Goal: Information Seeking & Learning: Learn about a topic

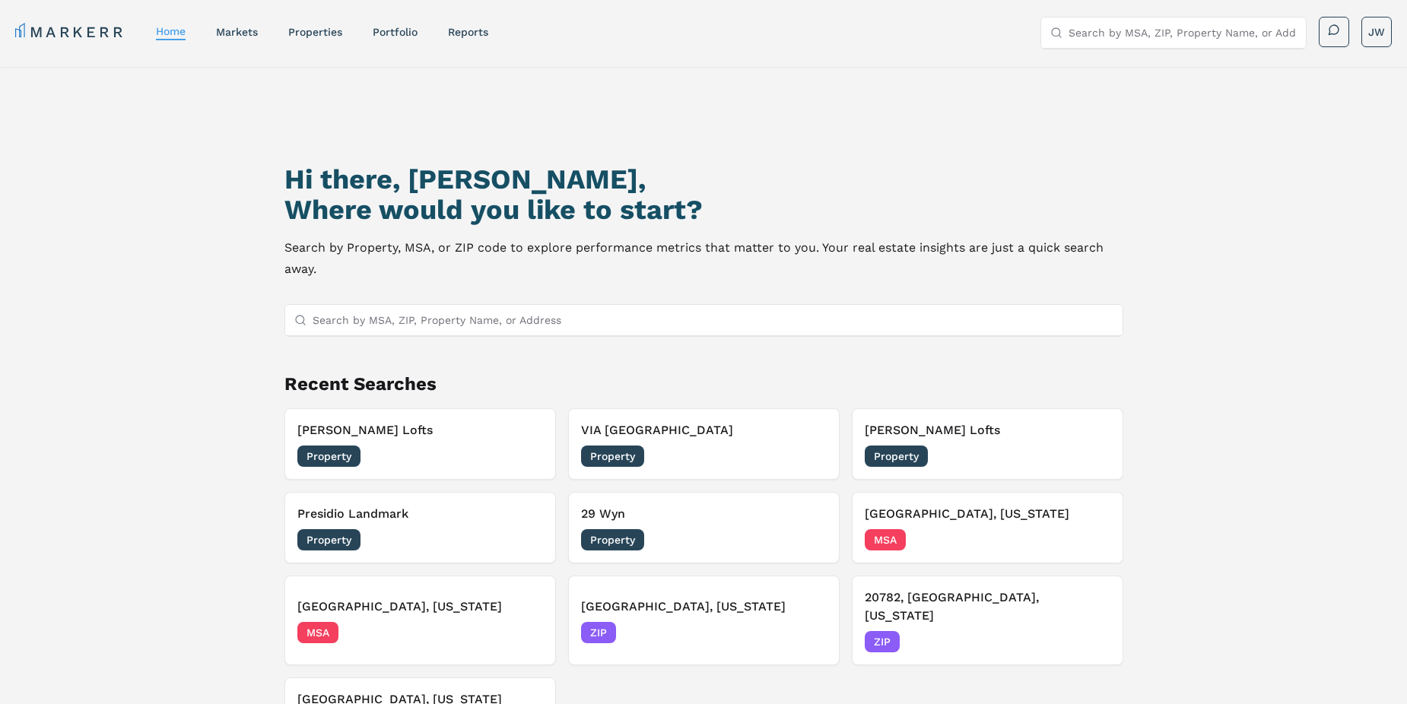
click at [514, 325] on input "Search by MSA, ZIP, Property Name, or Address" at bounding box center [713, 320] width 801 height 30
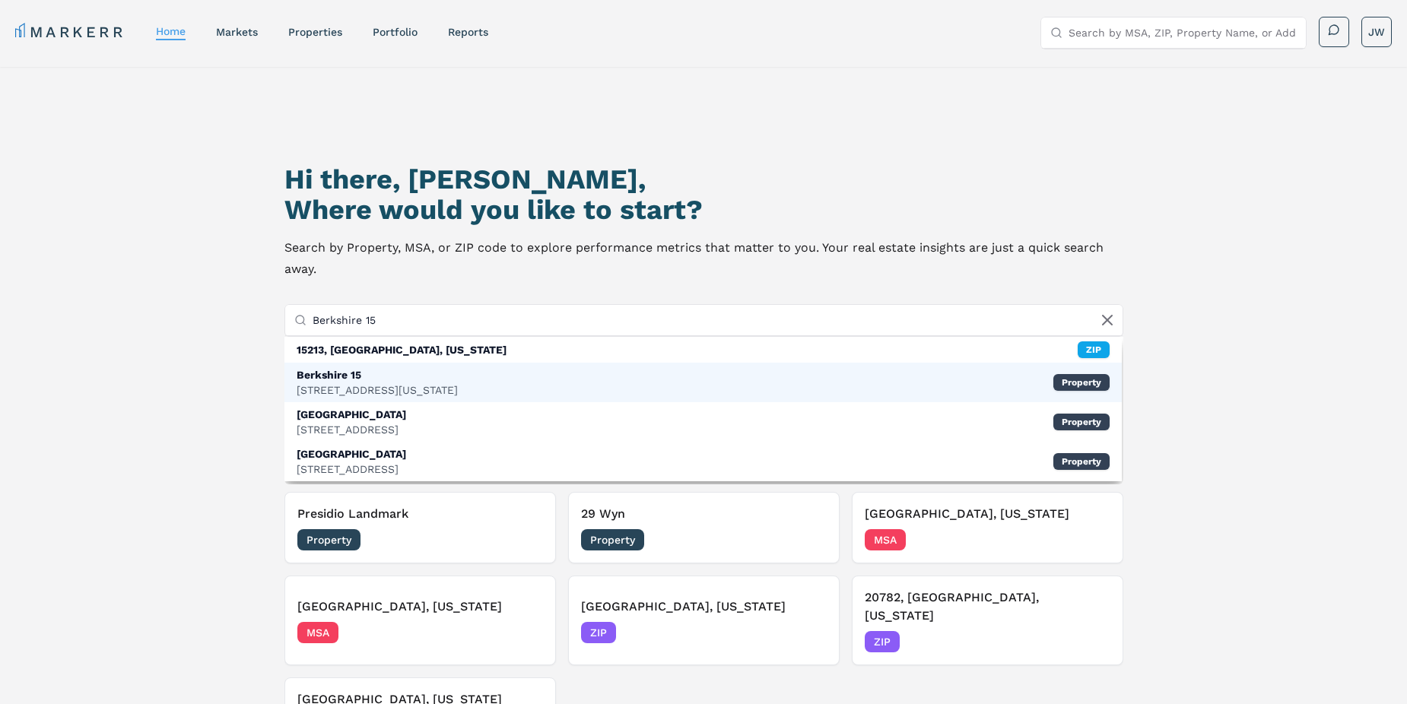
type input "Berkshire 15"
click at [440, 389] on div "[STREET_ADDRESS][US_STATE]" at bounding box center [377, 389] width 161 height 15
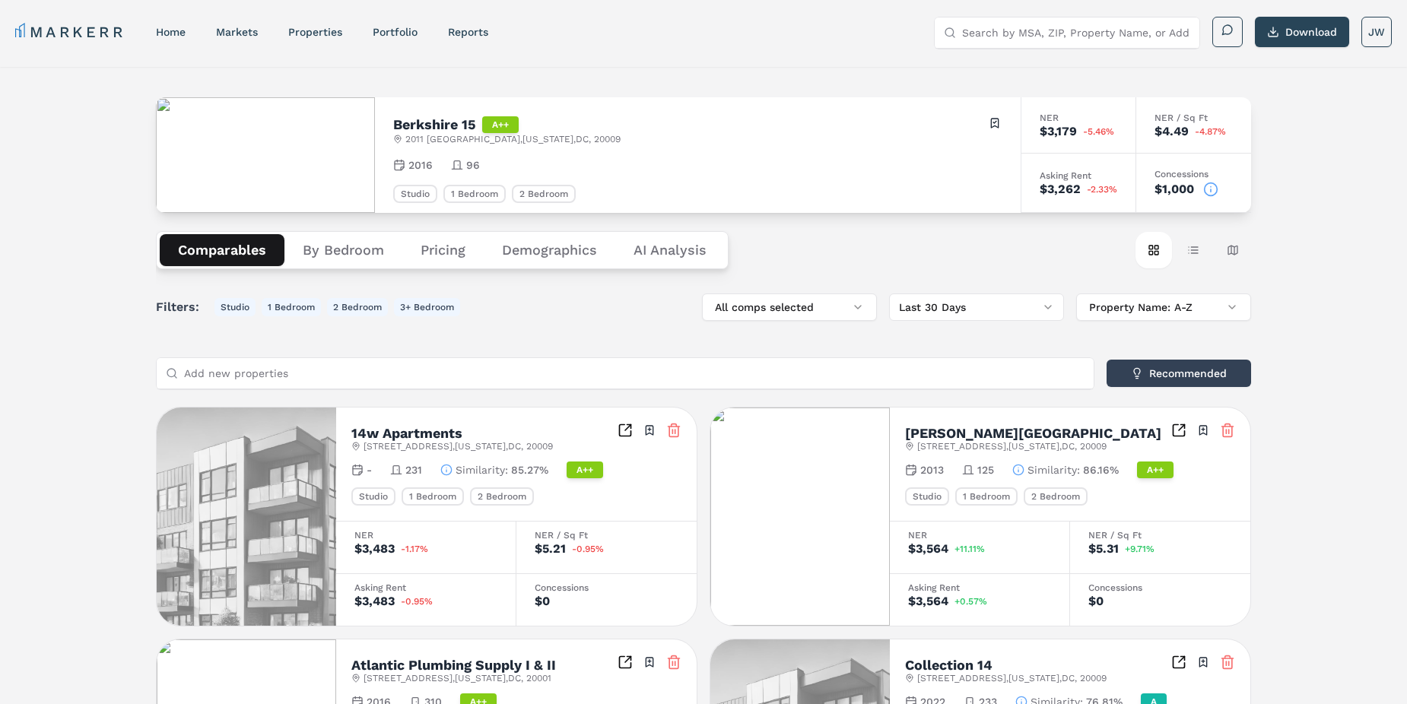
click at [449, 249] on button "Pricing" at bounding box center [442, 250] width 81 height 32
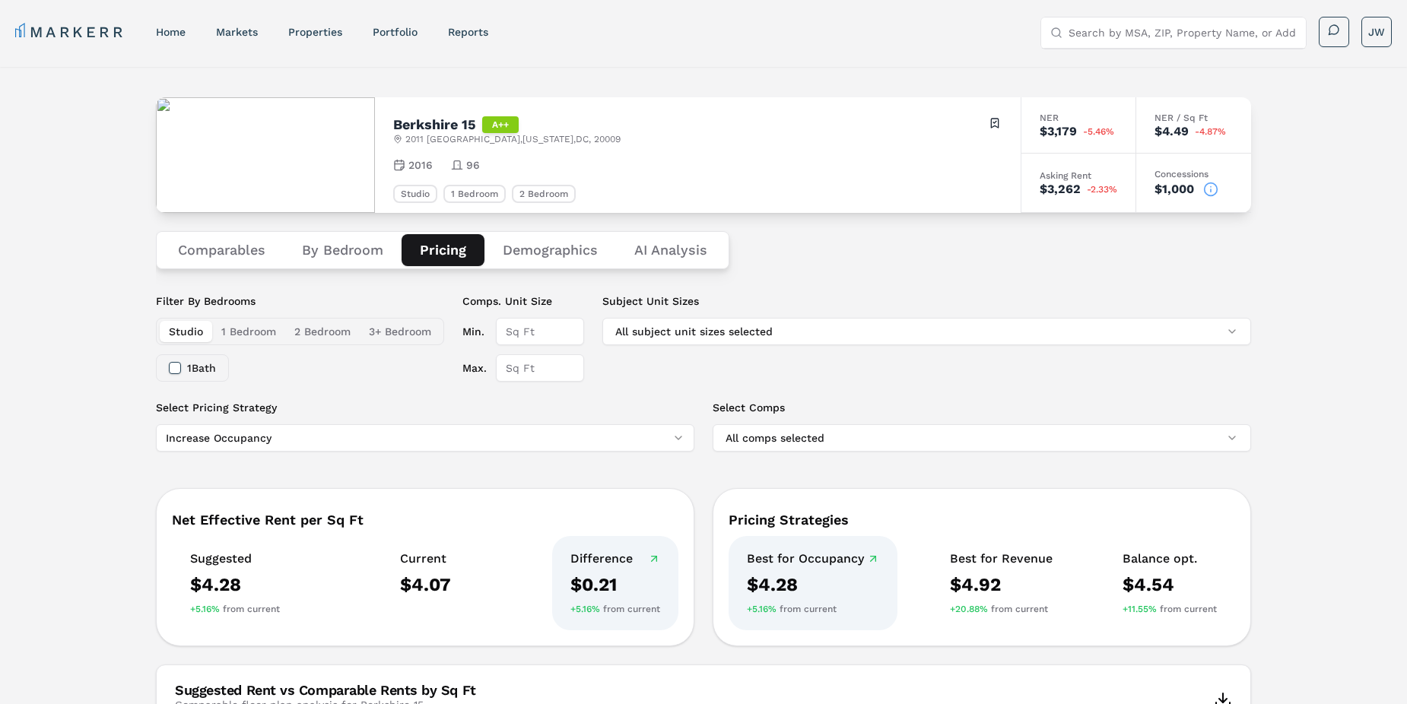
click at [550, 252] on button "Demographics" at bounding box center [550, 250] width 132 height 32
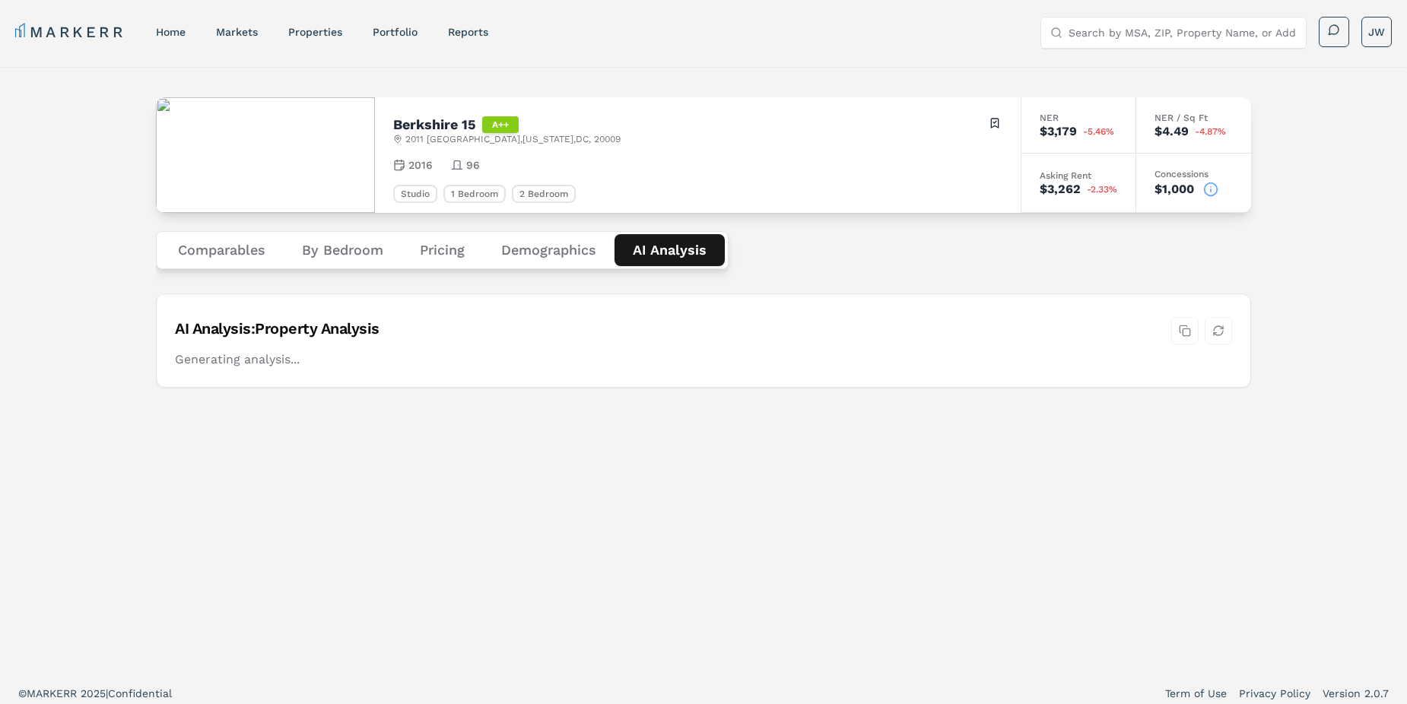
click at [678, 253] on Analysis "AI Analysis" at bounding box center [669, 250] width 110 height 32
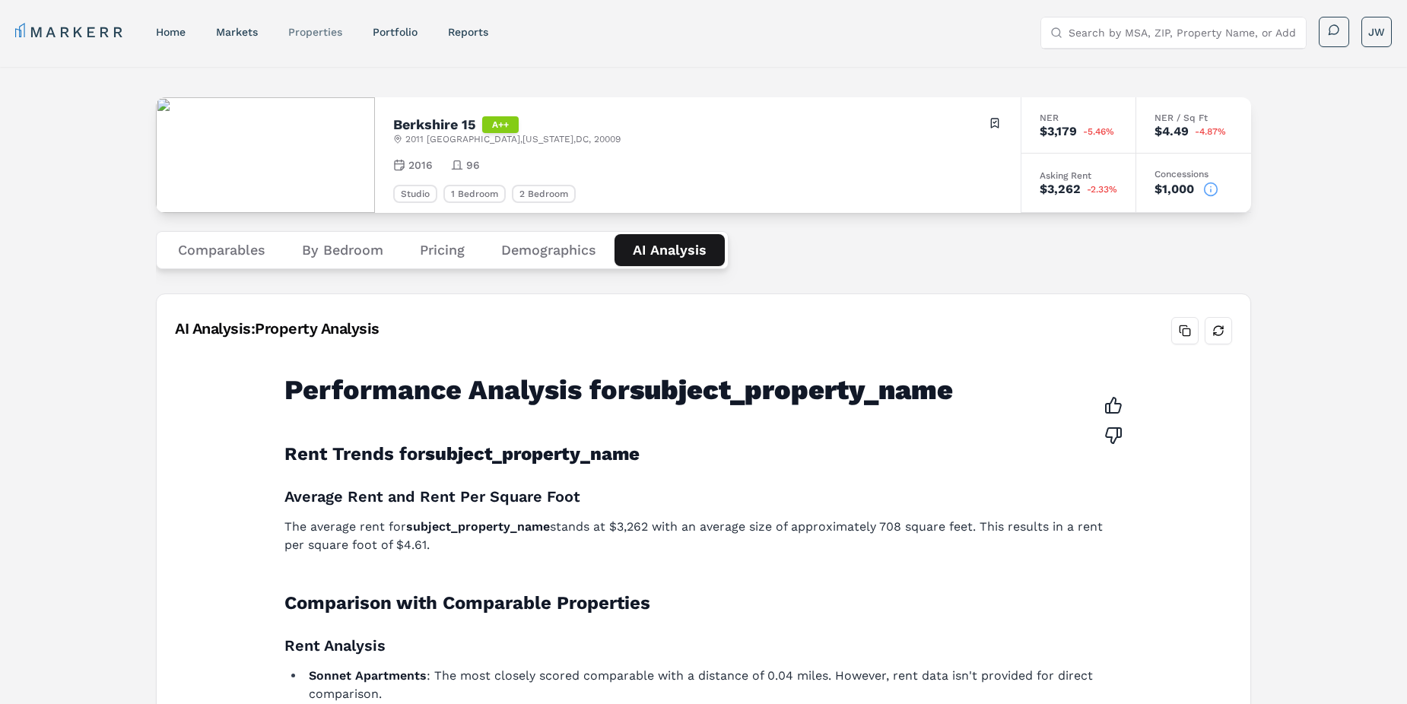
click at [331, 27] on link "properties" at bounding box center [315, 32] width 54 height 12
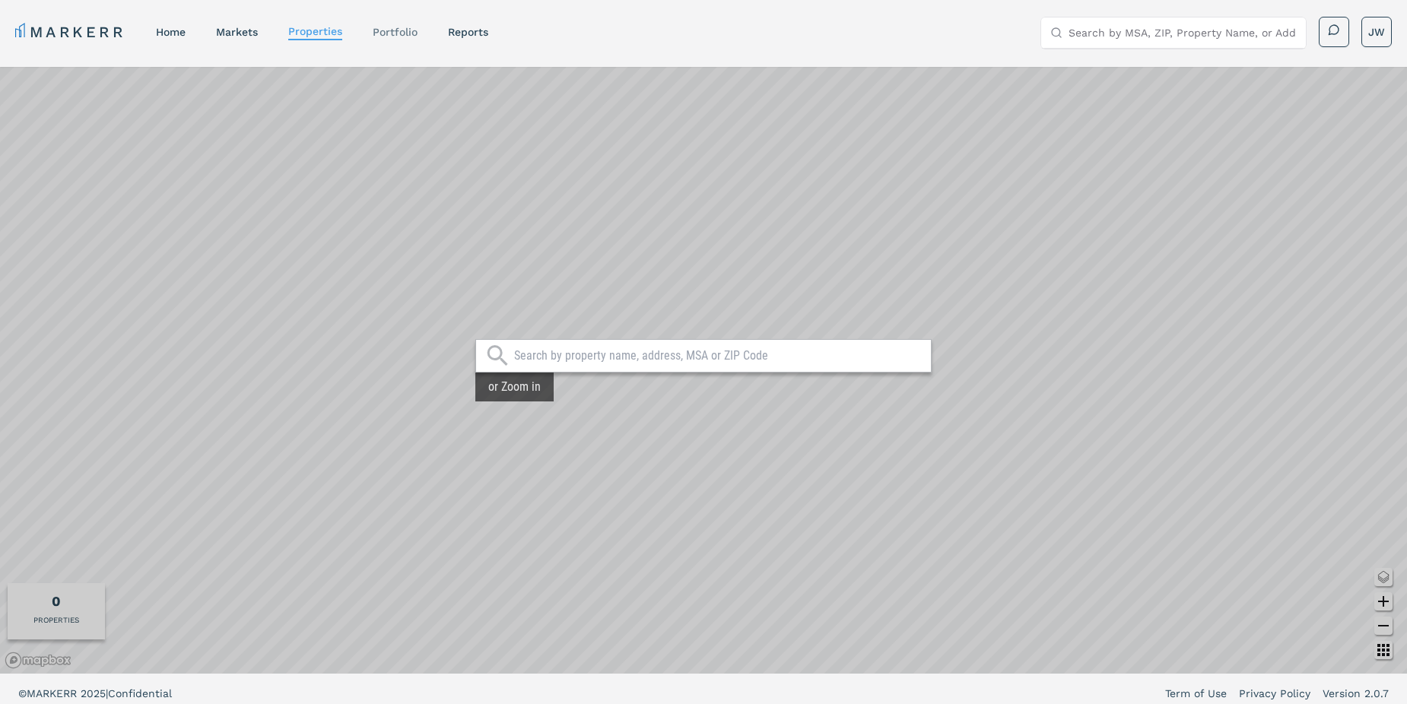
click at [396, 30] on link "Portfolio" at bounding box center [395, 32] width 45 height 12
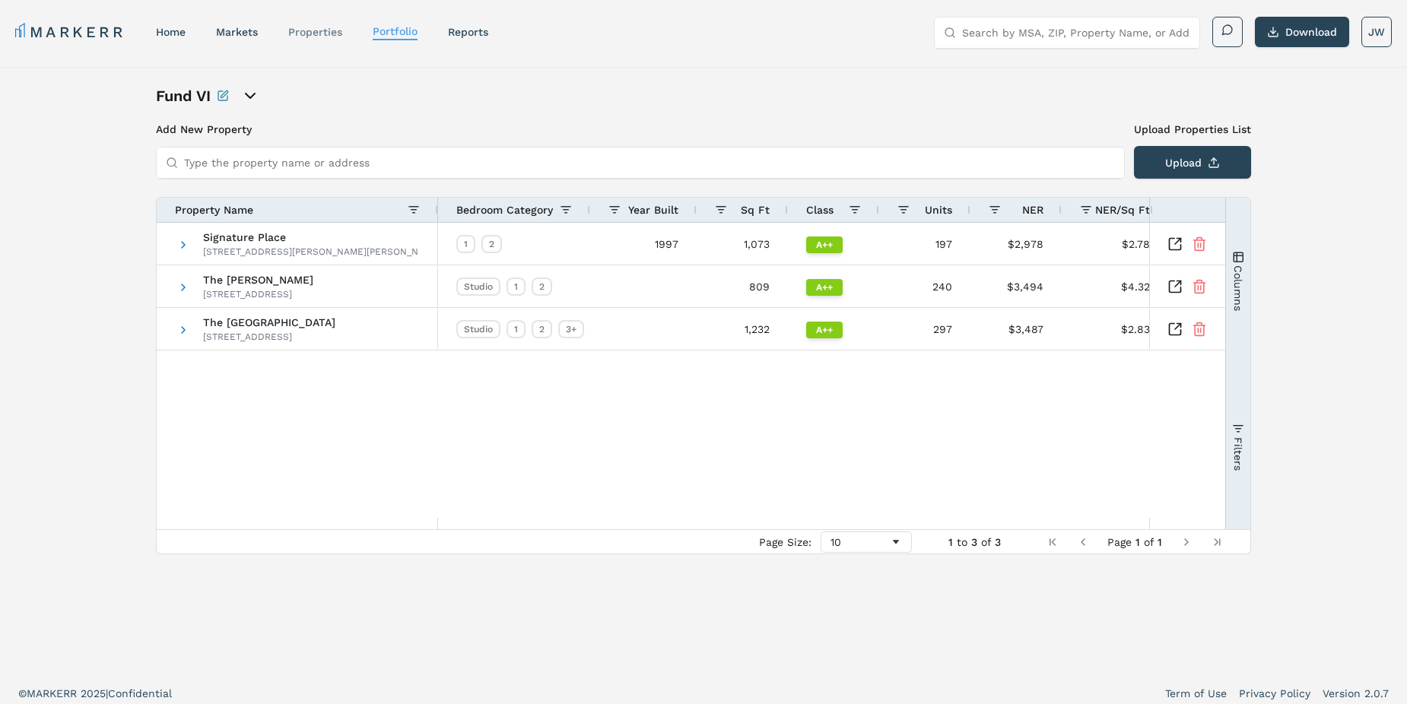
click at [317, 37] on link "properties" at bounding box center [315, 32] width 54 height 12
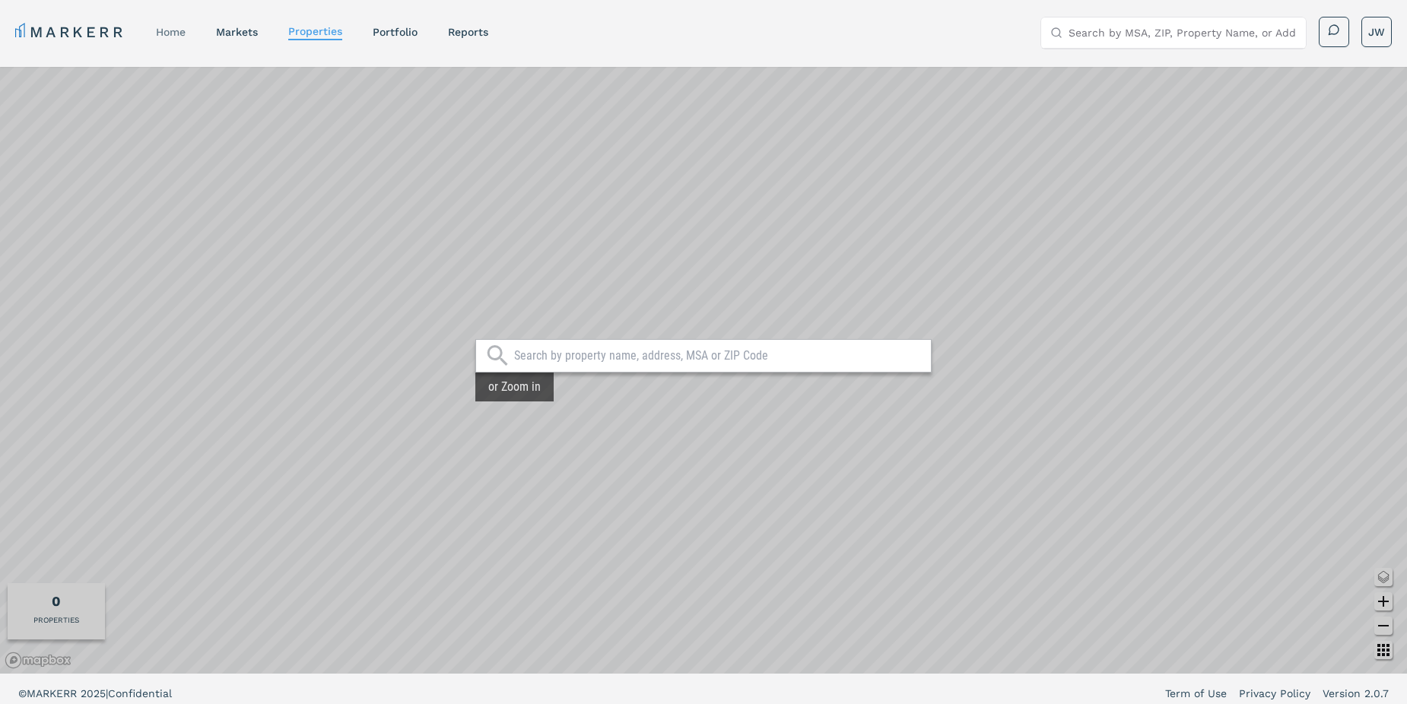
click at [169, 36] on link "home" at bounding box center [171, 32] width 30 height 12
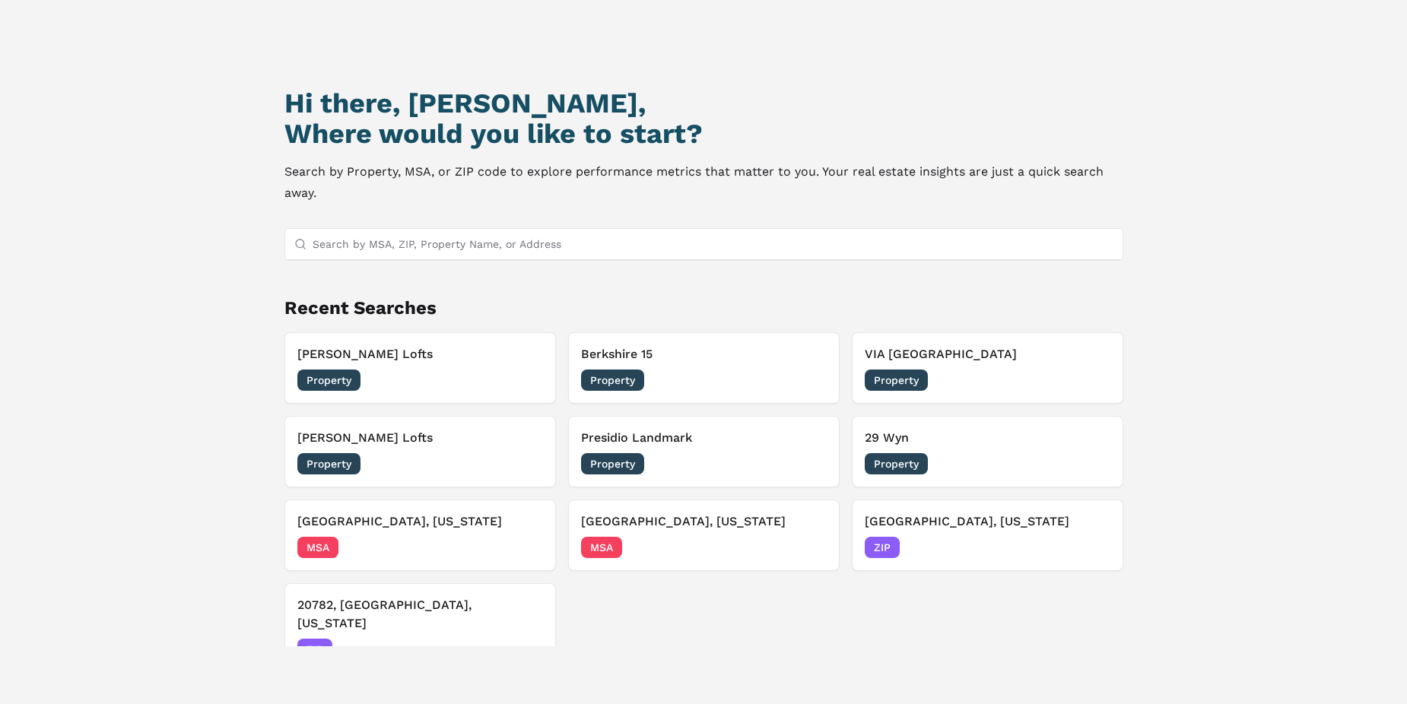
scroll to position [131, 0]
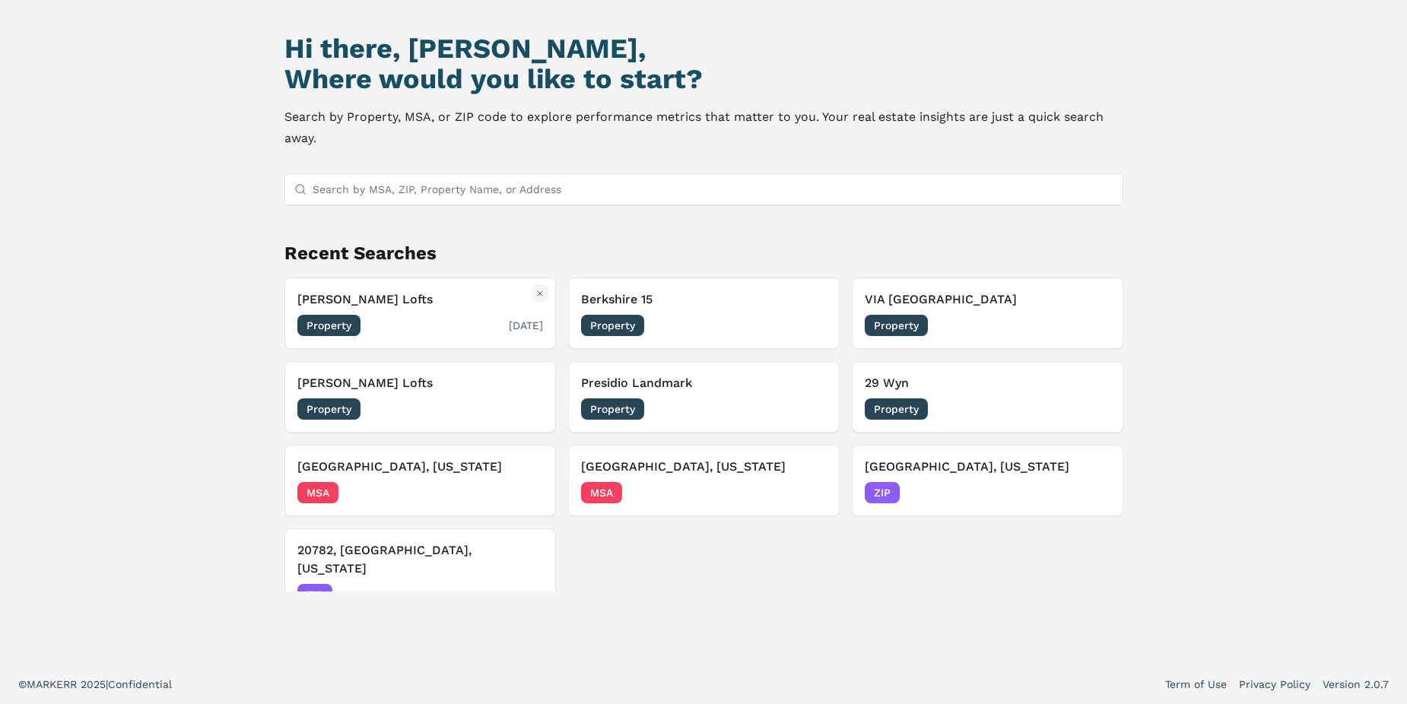
click at [330, 324] on span "Property" at bounding box center [328, 325] width 63 height 21
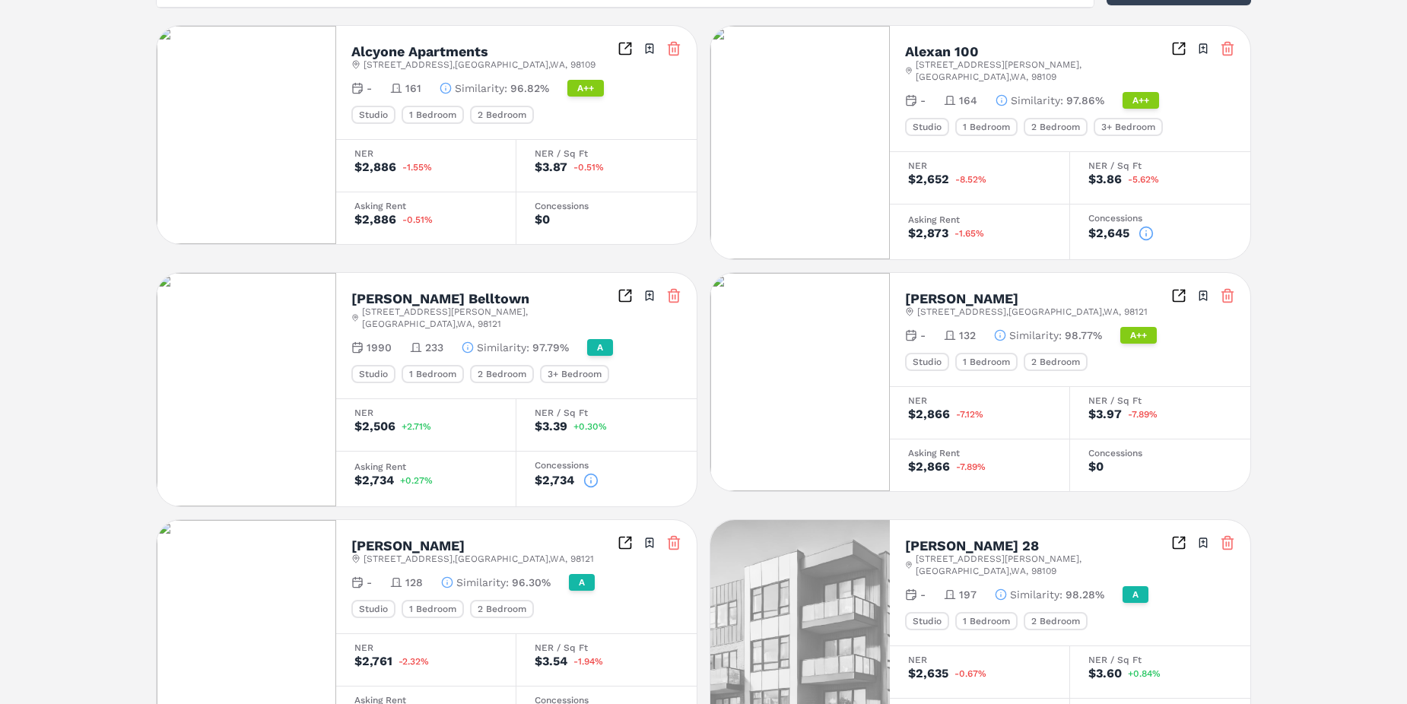
scroll to position [78, 0]
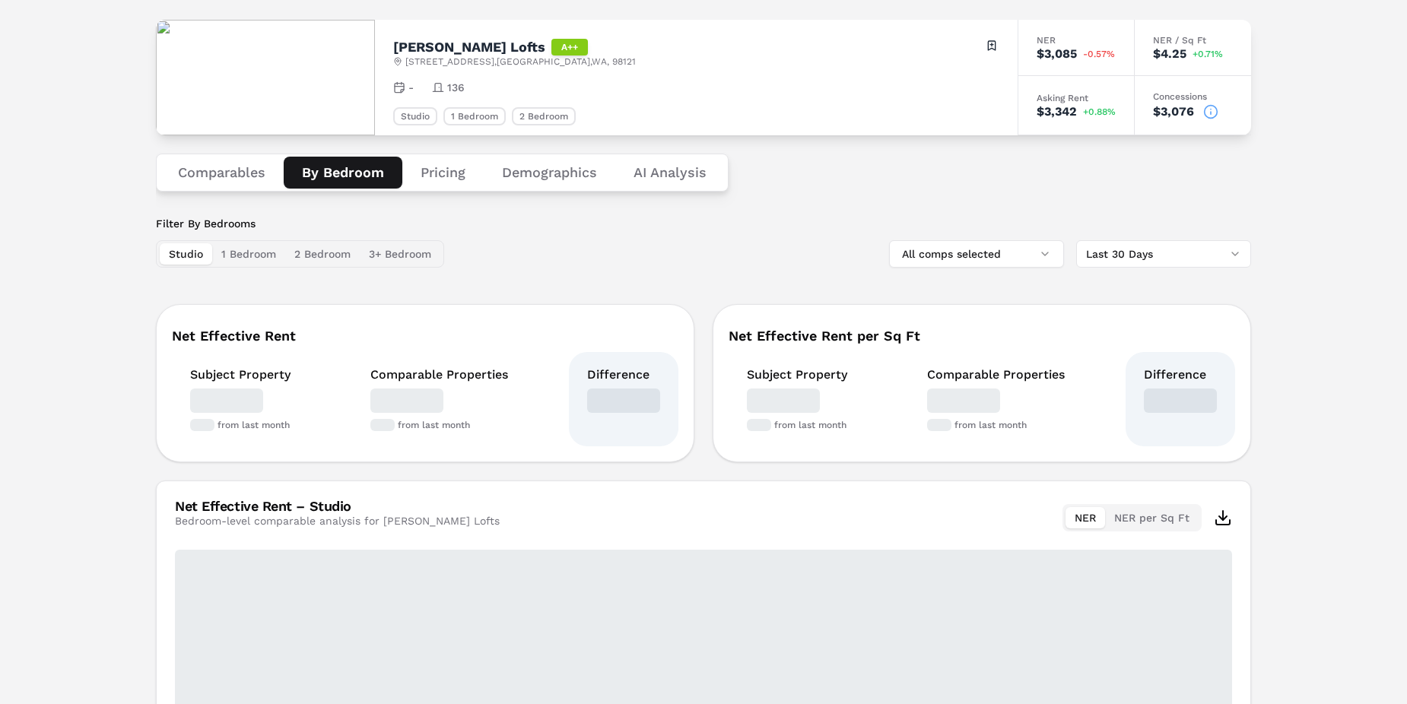
click at [360, 170] on button "By Bedroom" at bounding box center [343, 173] width 119 height 32
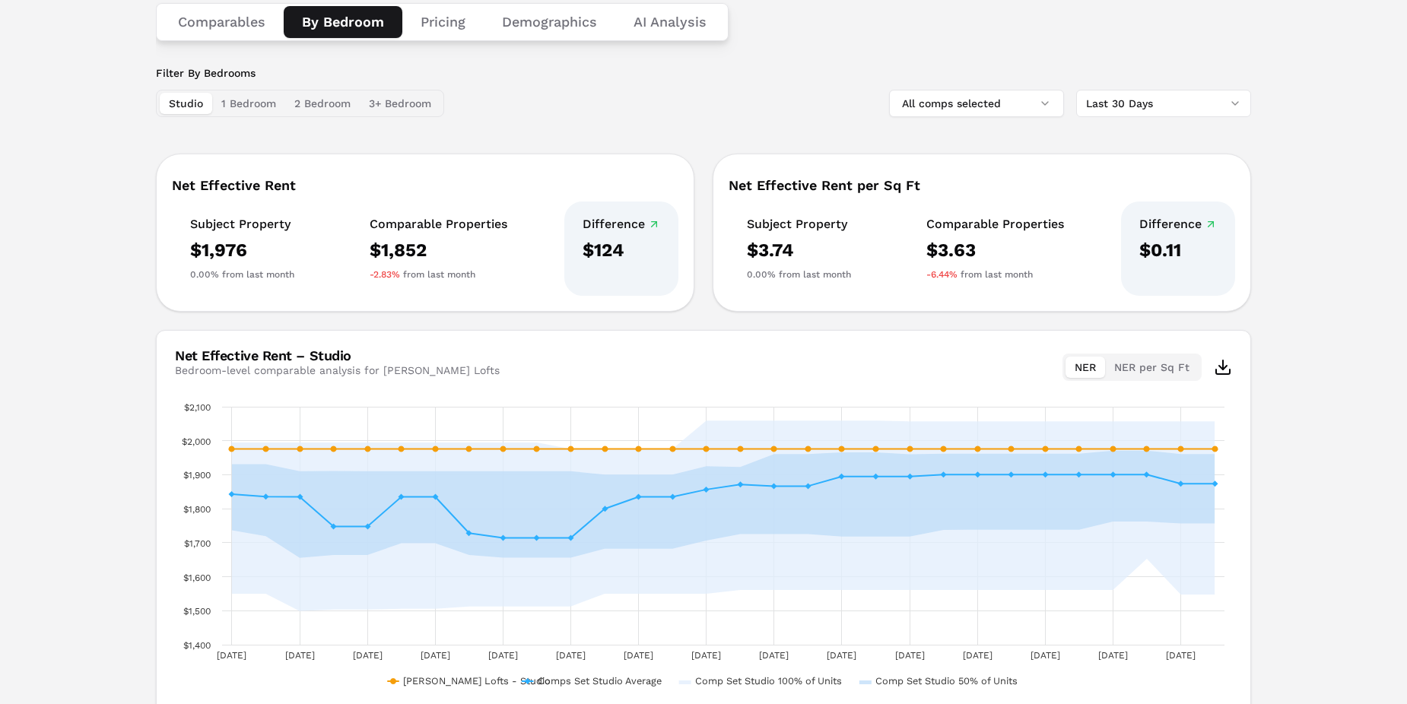
scroll to position [152, 0]
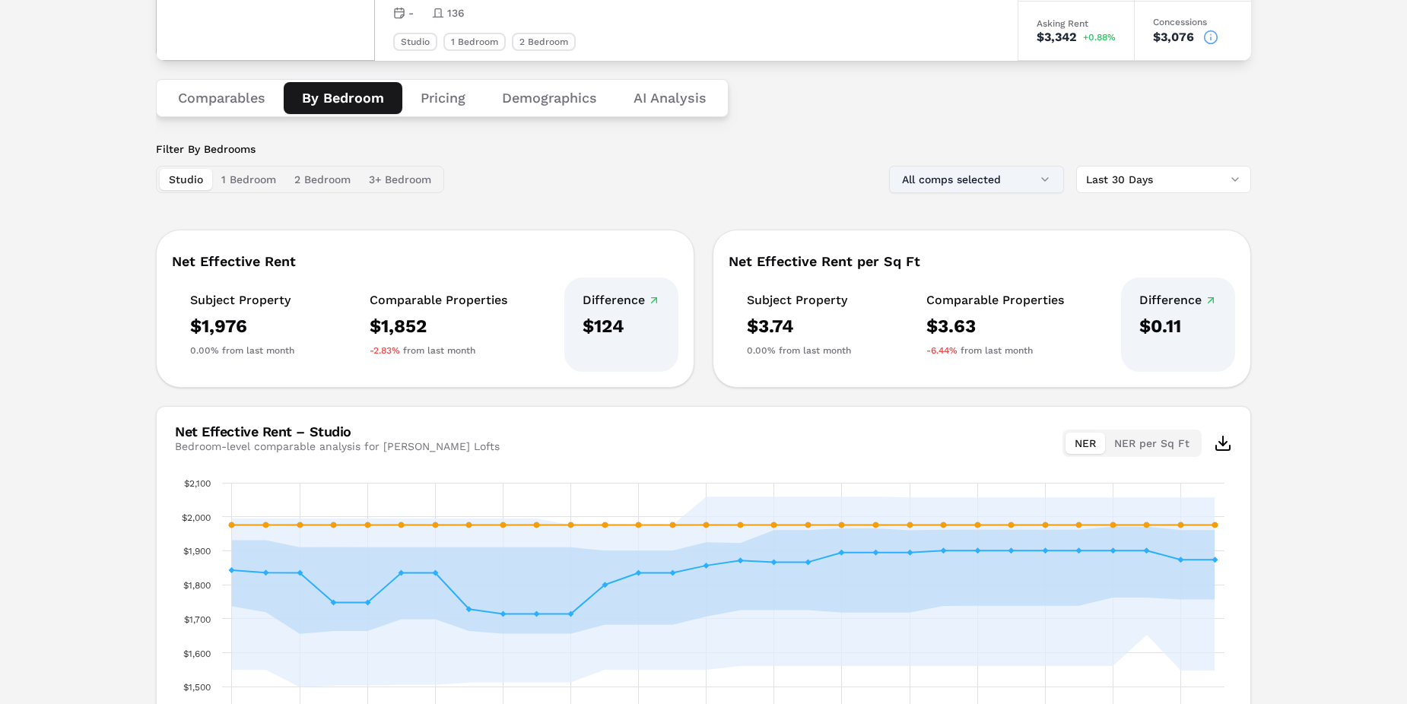
click at [1049, 184] on button "All comps selected" at bounding box center [976, 179] width 175 height 27
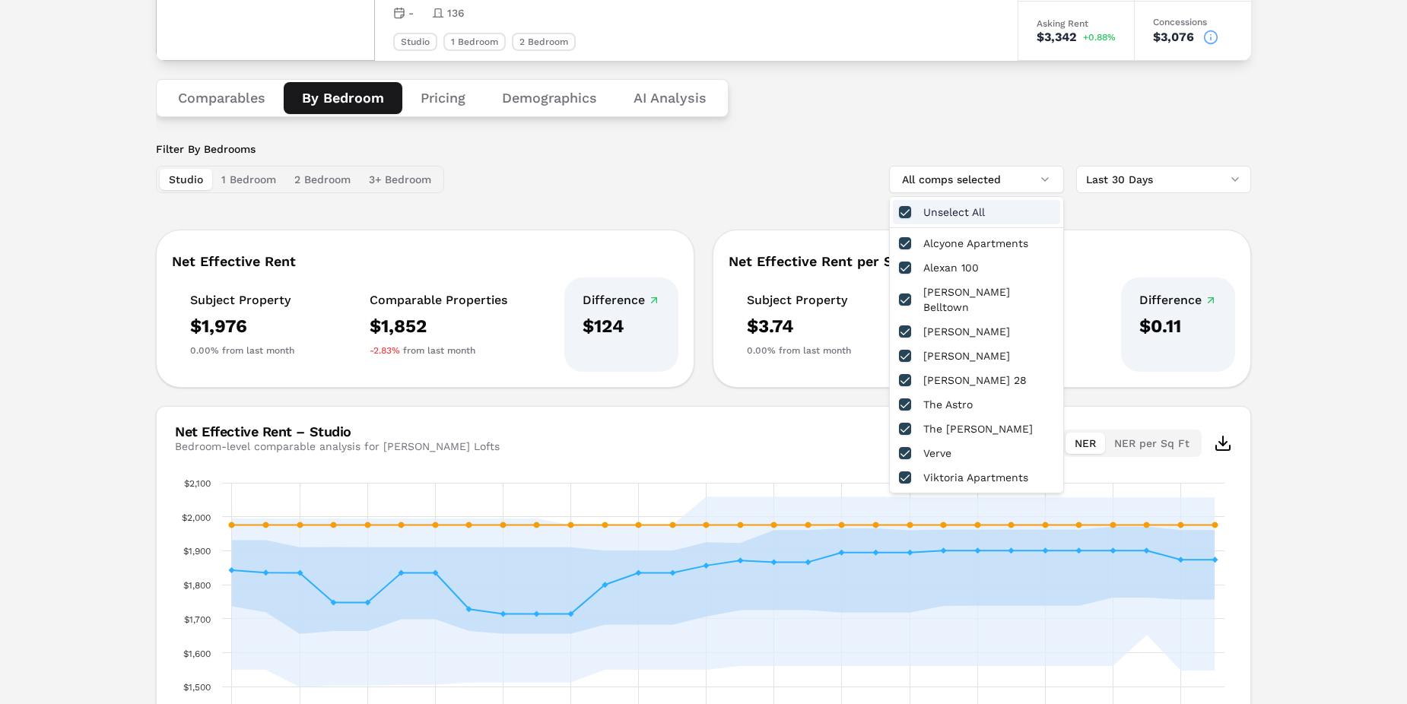
click at [801, 195] on div "Filter By Bedrooms Studio 1 Bedroom 2 Bedroom 3+ Bedroom All comps selected Las…" at bounding box center [703, 469] width 1095 height 657
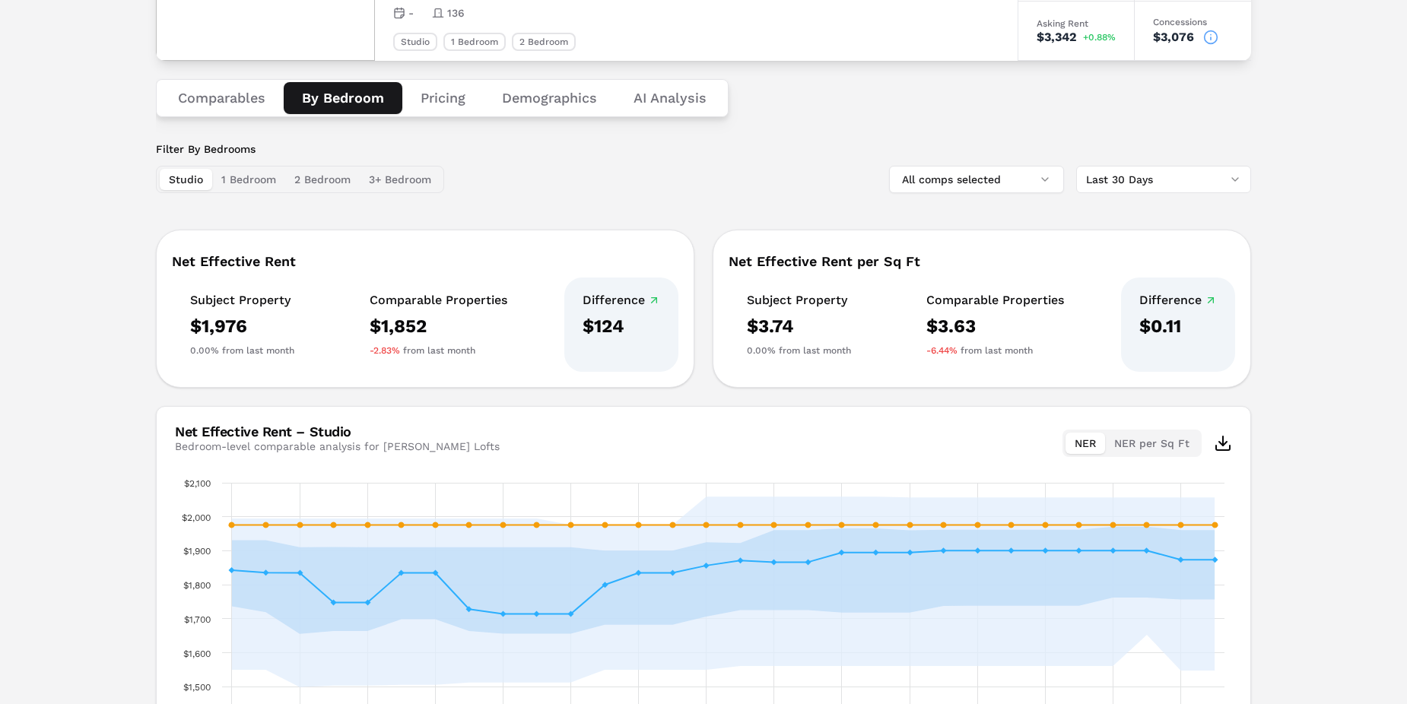
click at [1230, 183] on html "MARKERR home markets properties Portfolio reports Search by MSA, ZIP, Property …" at bounding box center [703, 352] width 1407 height 1008
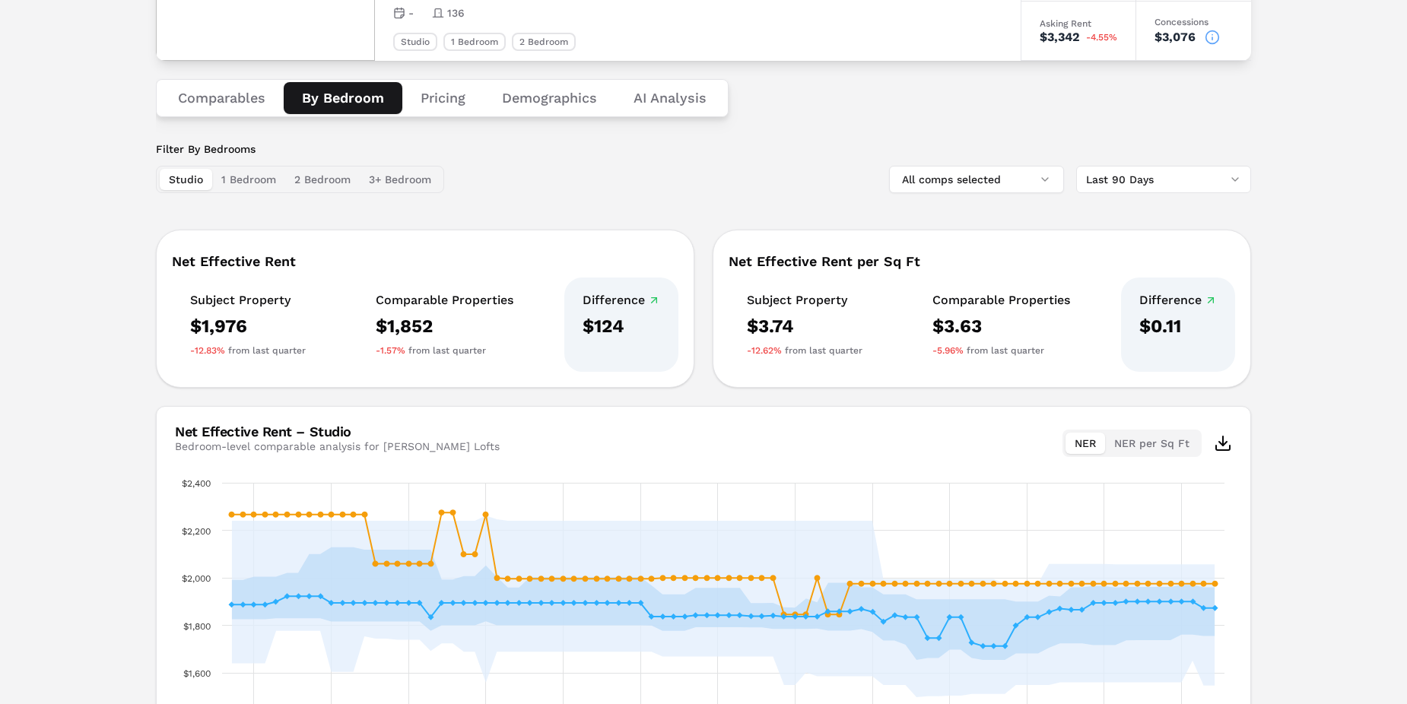
click at [263, 183] on button "1 Bedroom" at bounding box center [248, 179] width 73 height 21
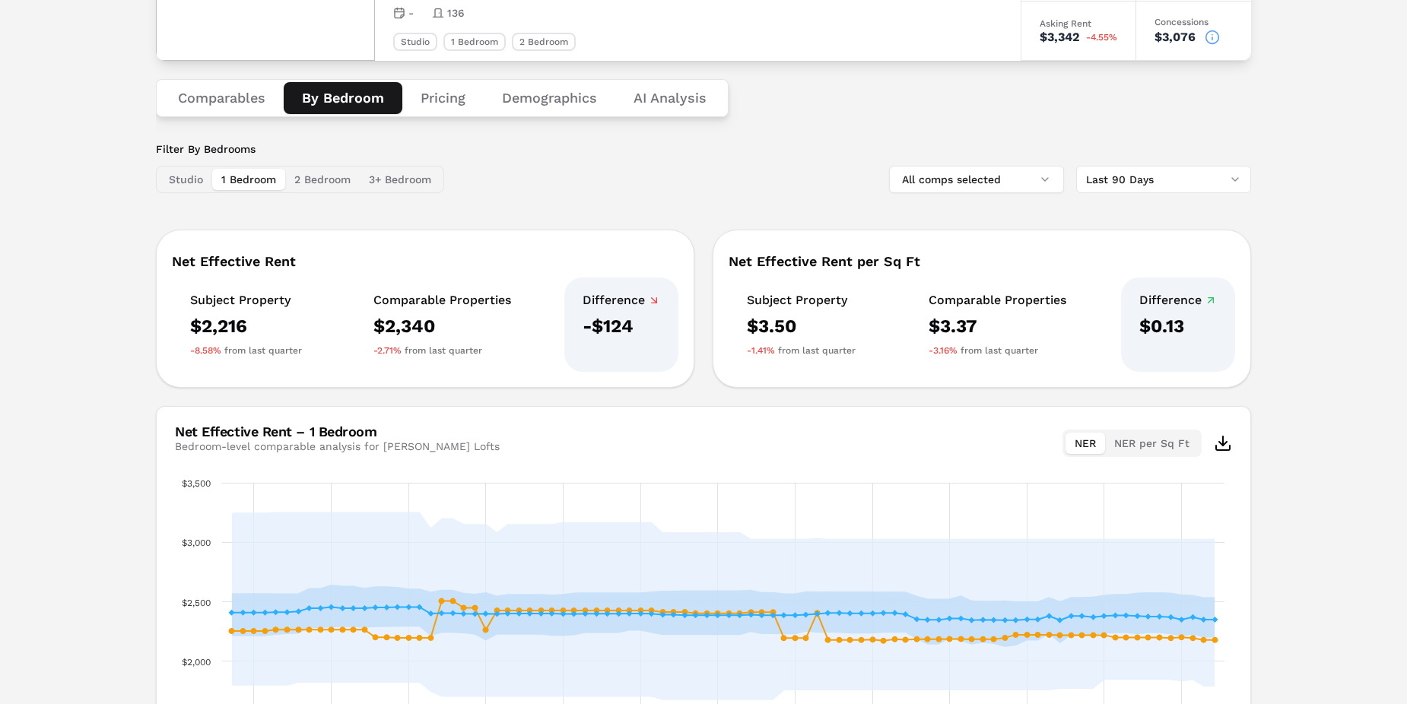
click at [335, 183] on button "2 Bedroom" at bounding box center [322, 179] width 75 height 21
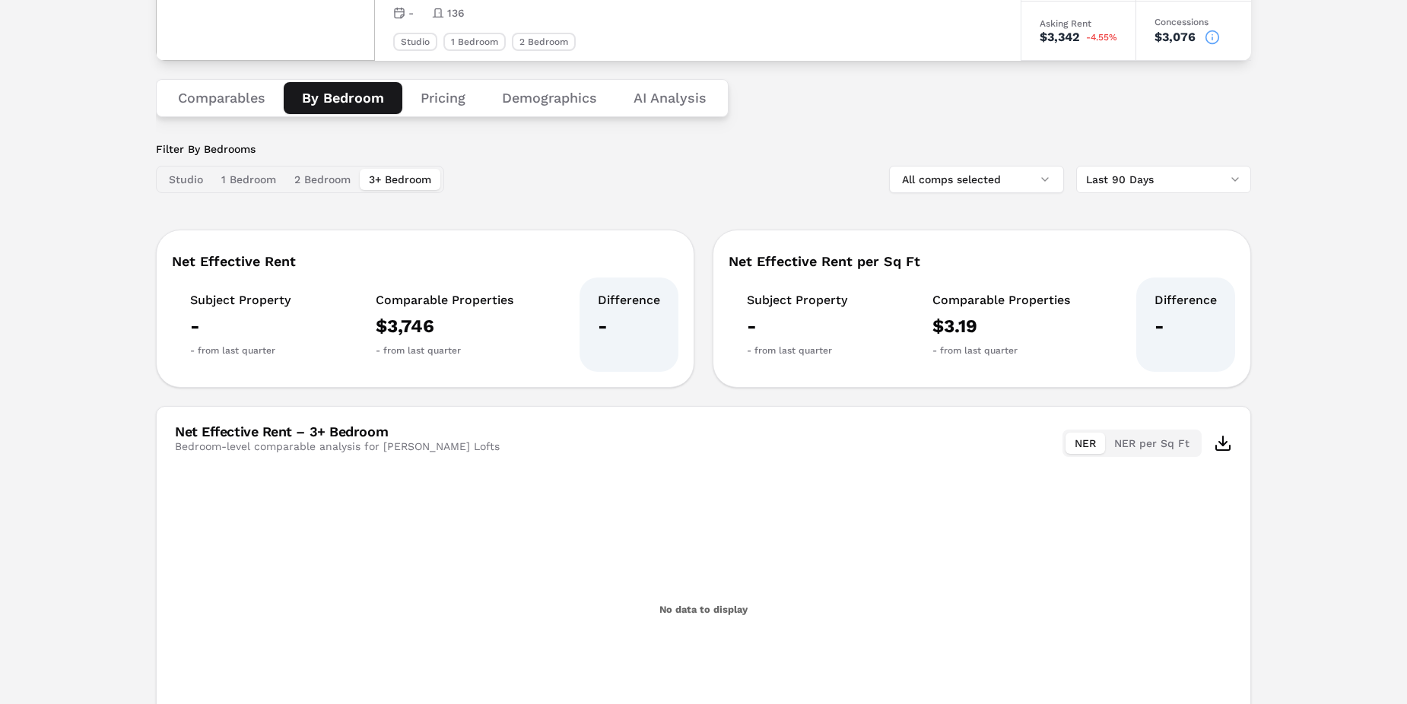
click at [423, 181] on button "3+ Bedroom" at bounding box center [400, 179] width 81 height 21
click at [381, 188] on button "3+ Bedroom" at bounding box center [400, 179] width 81 height 21
click at [316, 174] on button "2 Bedroom" at bounding box center [322, 179] width 75 height 21
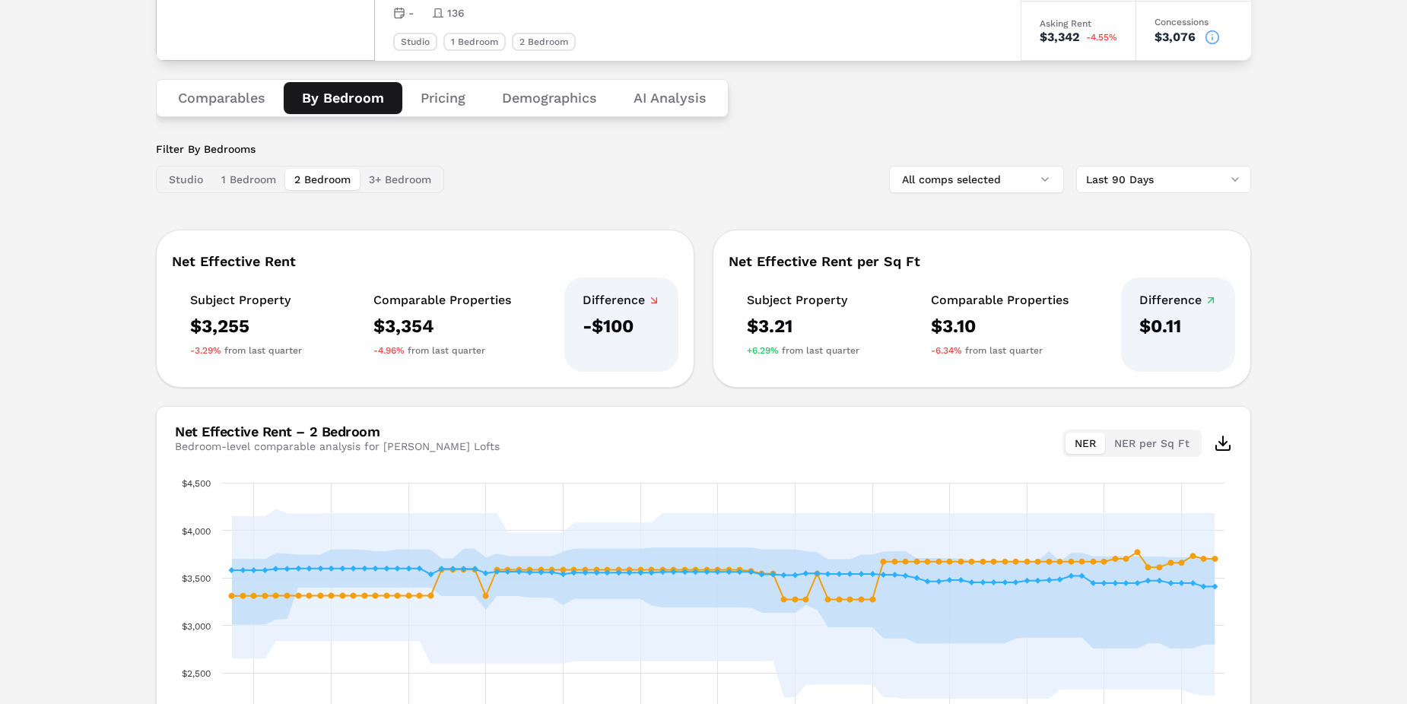
click at [440, 99] on button "Pricing" at bounding box center [442, 98] width 81 height 32
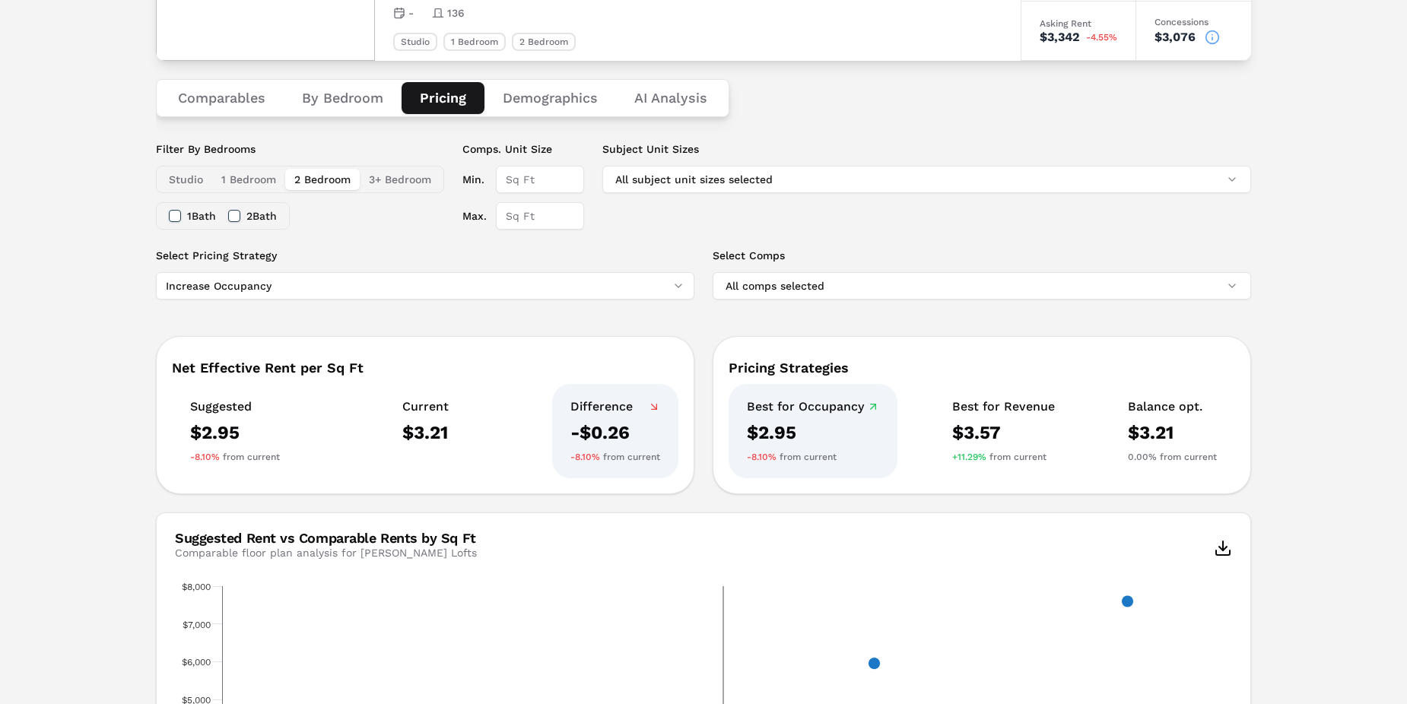
scroll to position [0, 0]
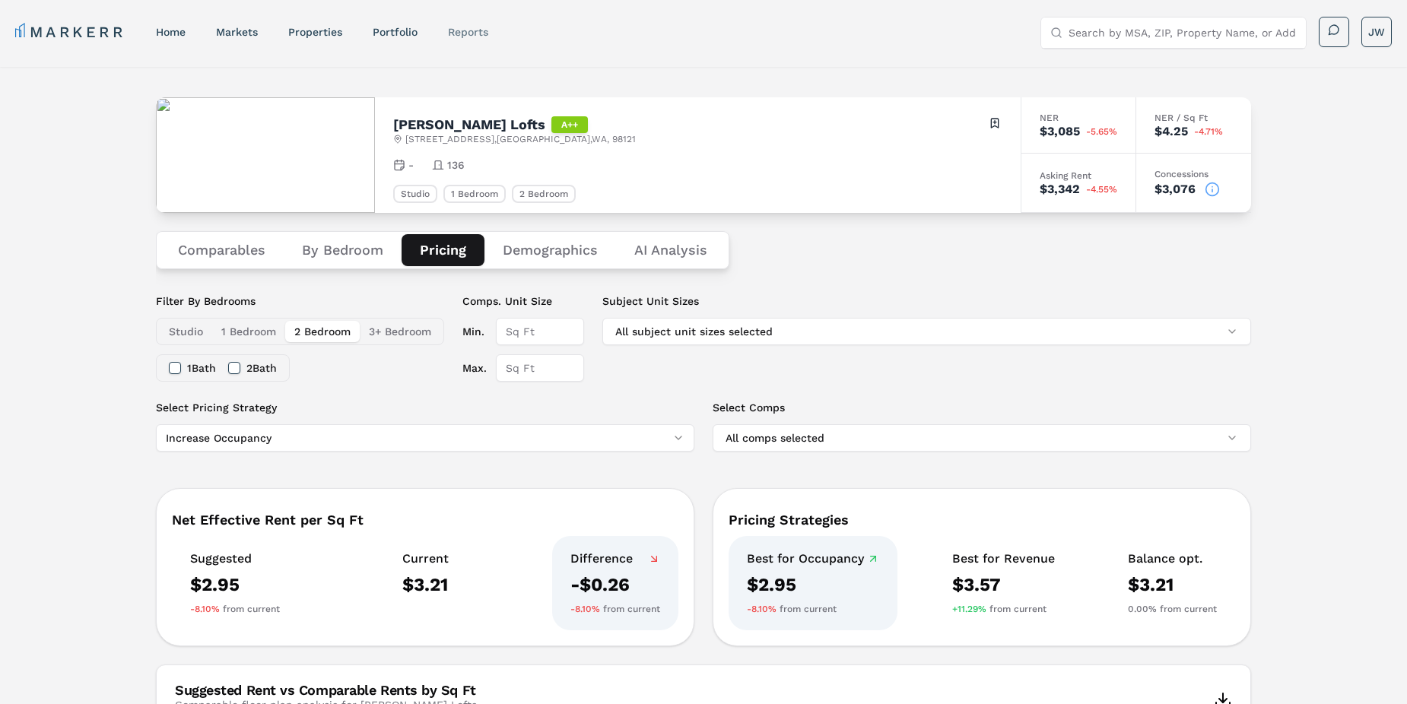
click at [465, 27] on link "reports" at bounding box center [468, 32] width 40 height 12
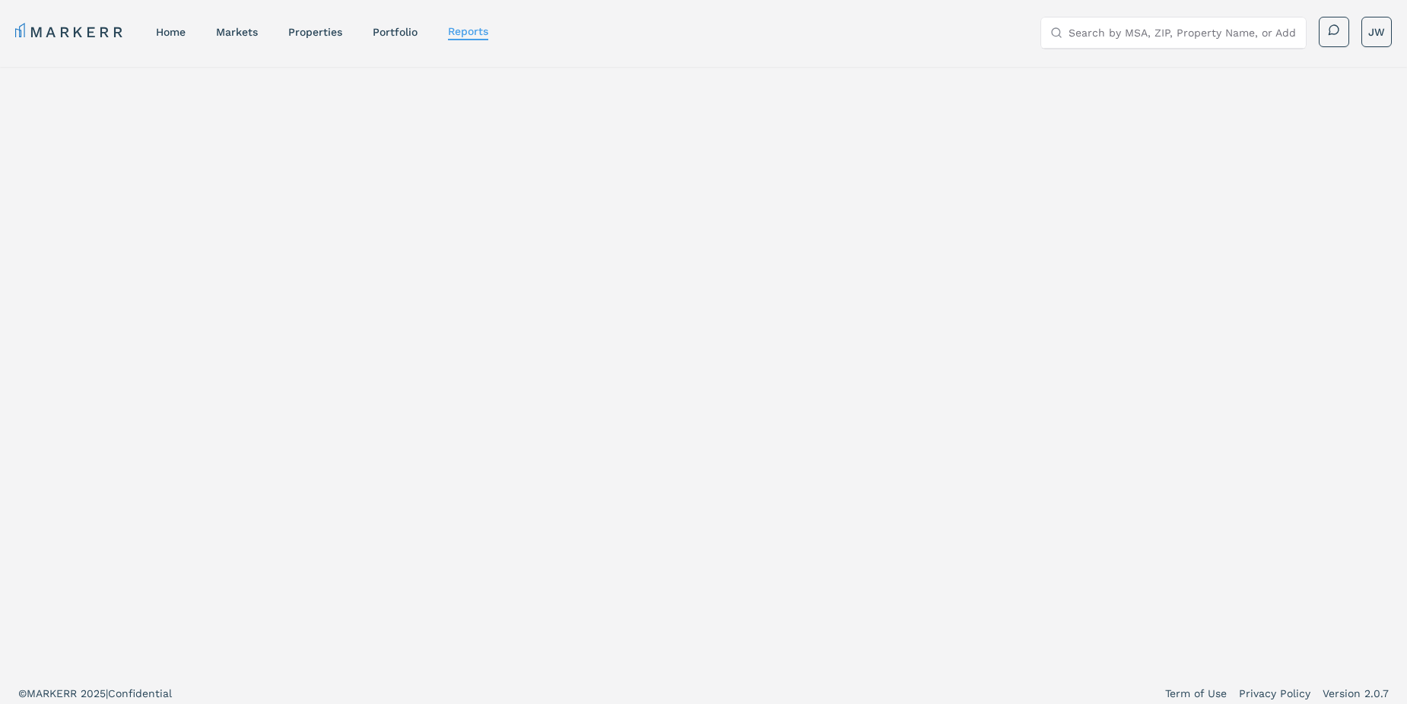
select select "-release_date"
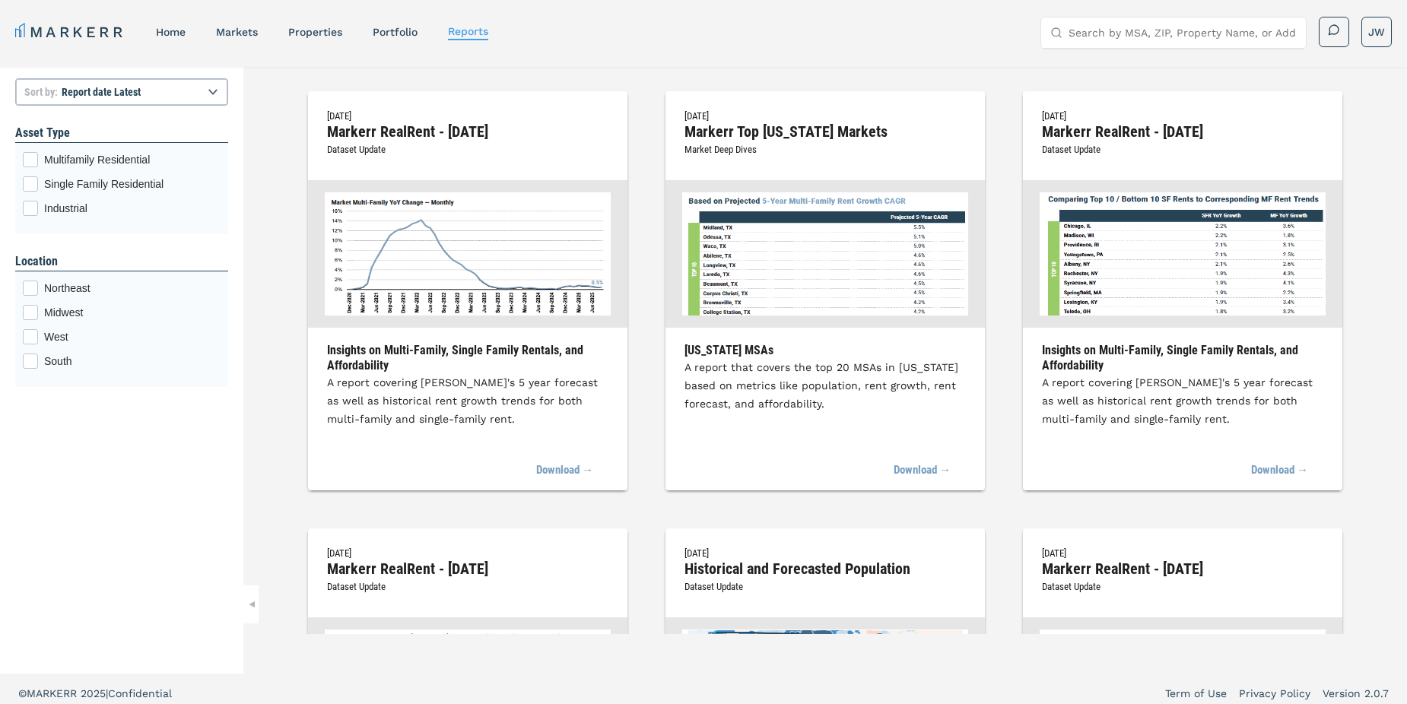
click at [463, 335] on div "[DATE] Markerr RealRent - [DATE] Dataset Update Insights on Multi-Family, Singl…" at bounding box center [467, 290] width 319 height 399
click at [548, 471] on link "Download →" at bounding box center [556, 470] width 73 height 33
click at [581, 471] on link "Download →" at bounding box center [556, 470] width 73 height 33
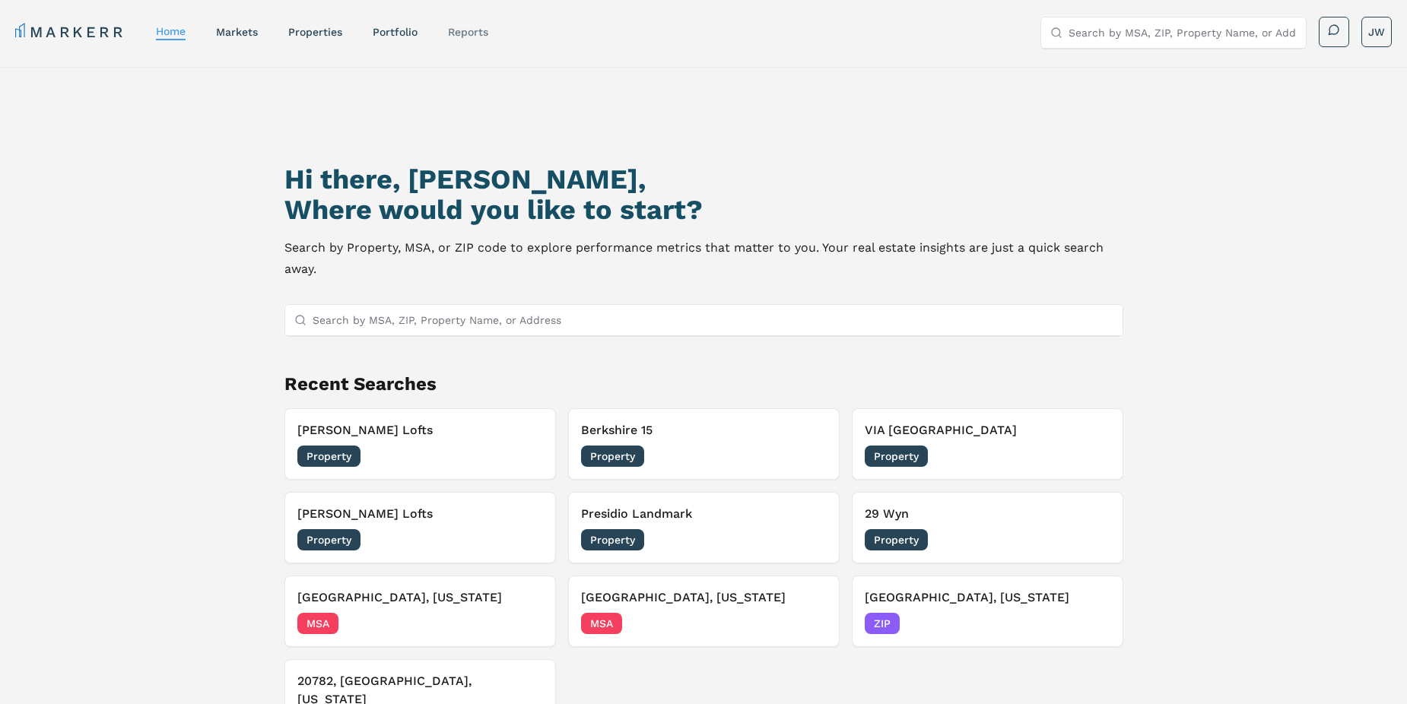
click at [475, 30] on link "reports" at bounding box center [468, 32] width 40 height 12
select select "-release_date"
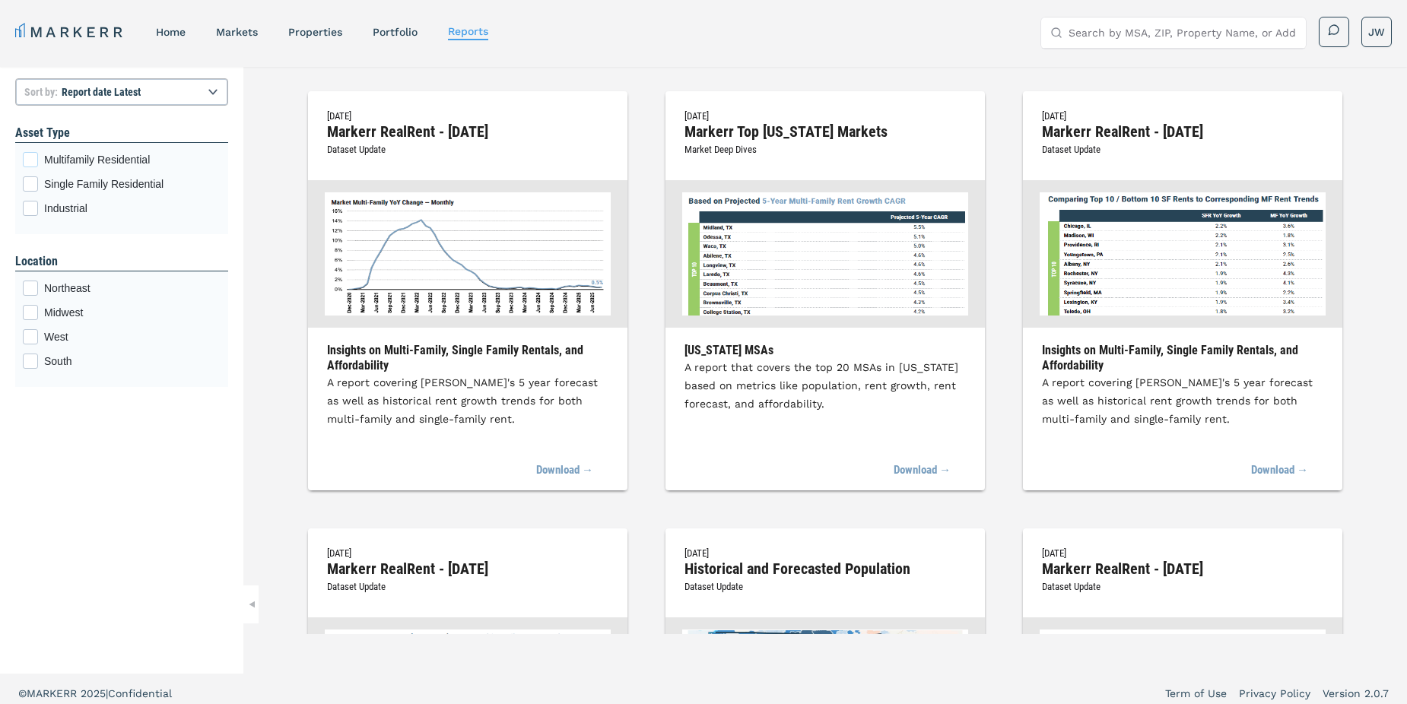
click at [33, 154] on div "Multifamily Residential checkbox input" at bounding box center [30, 159] width 15 height 15
click at [33, 154] on input "Multifamily Residential" at bounding box center [28, 157] width 10 height 10
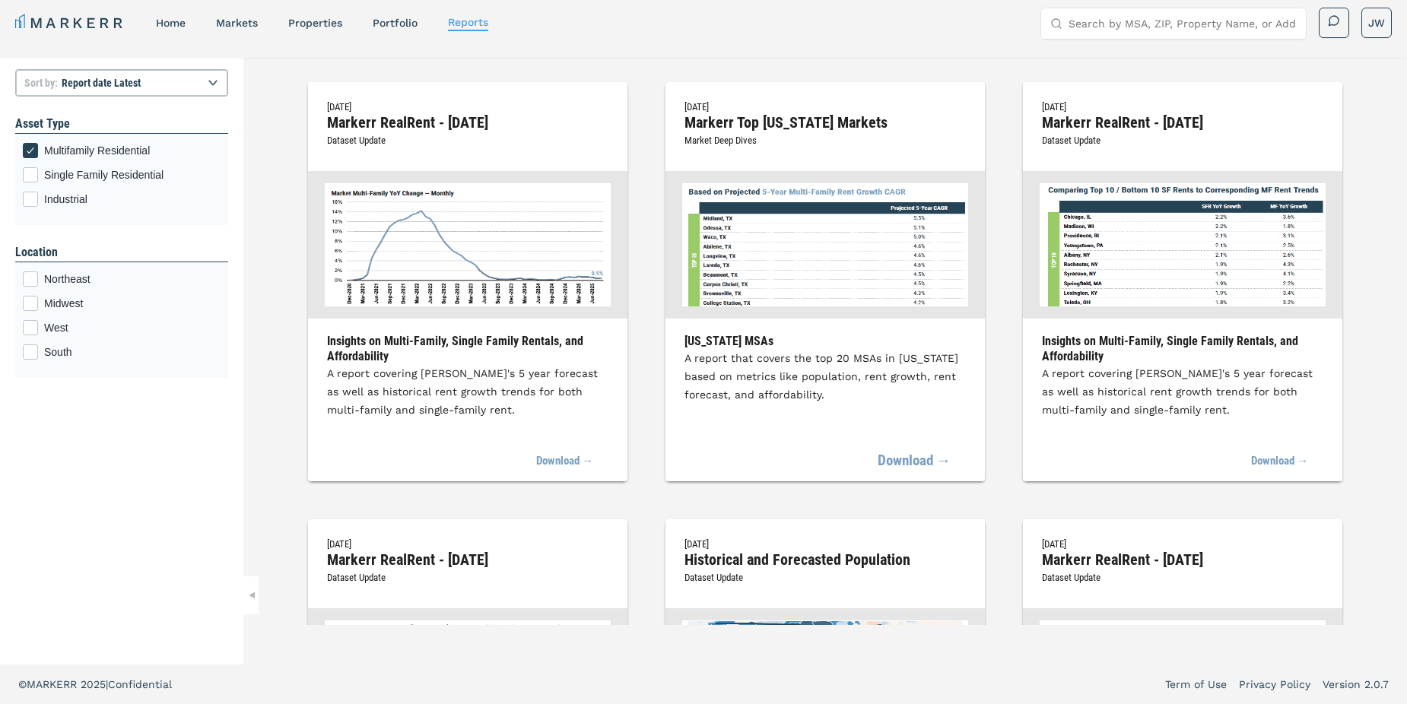
click at [919, 465] on link "Download →" at bounding box center [914, 461] width 73 height 33
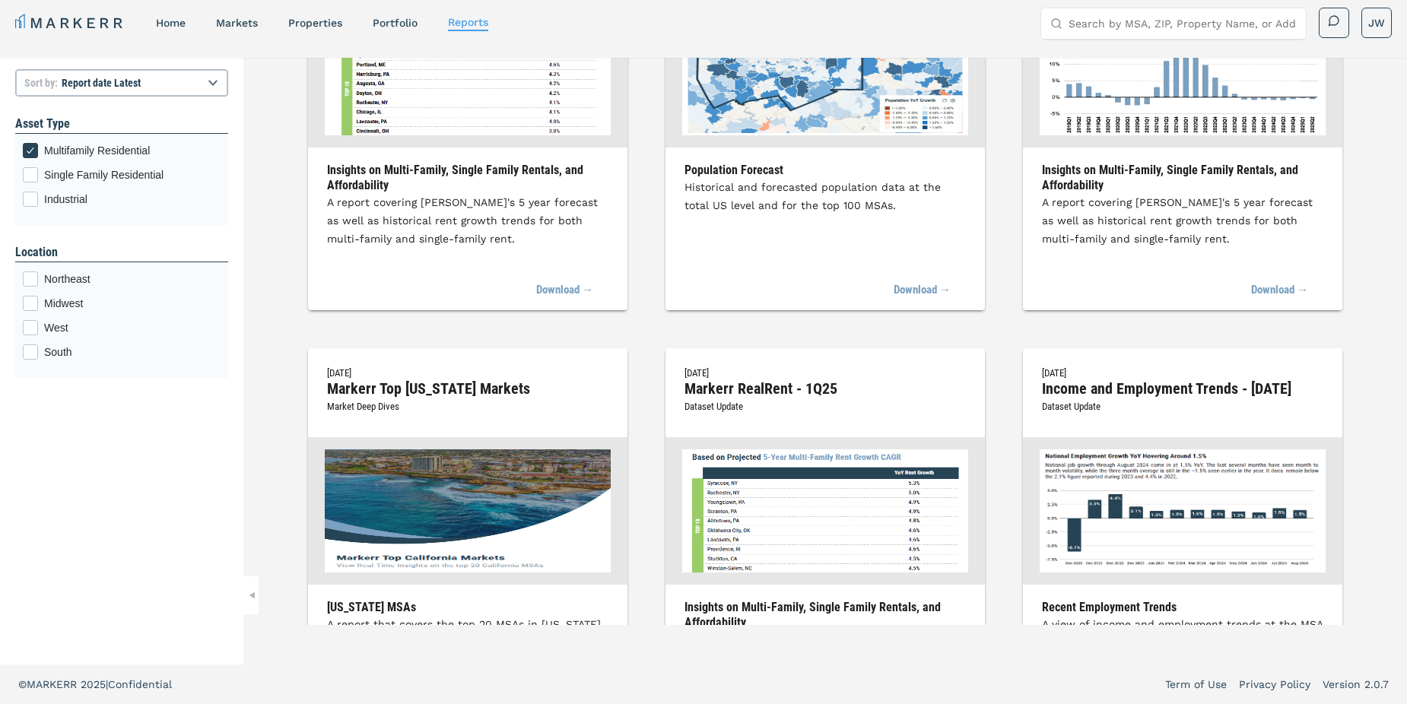
scroll to position [760, 0]
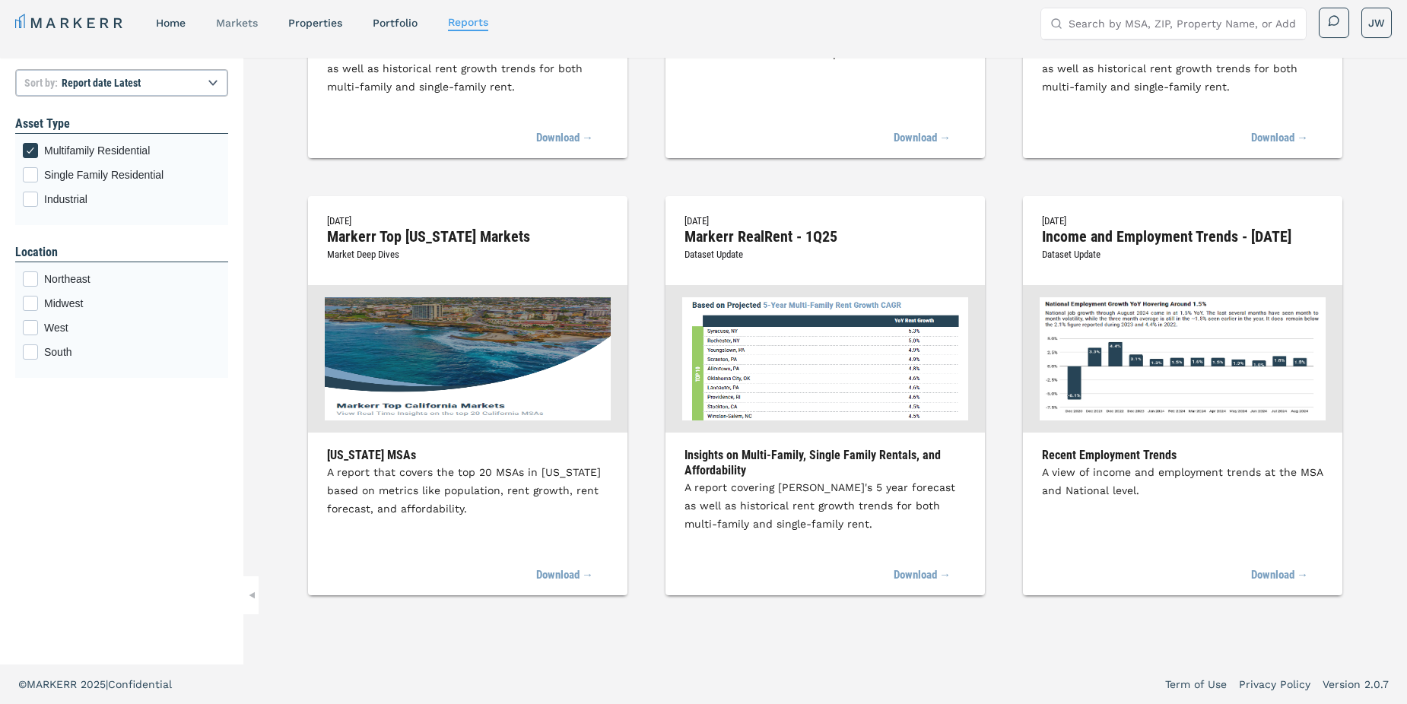
click at [234, 28] on link "markets" at bounding box center [237, 23] width 42 height 12
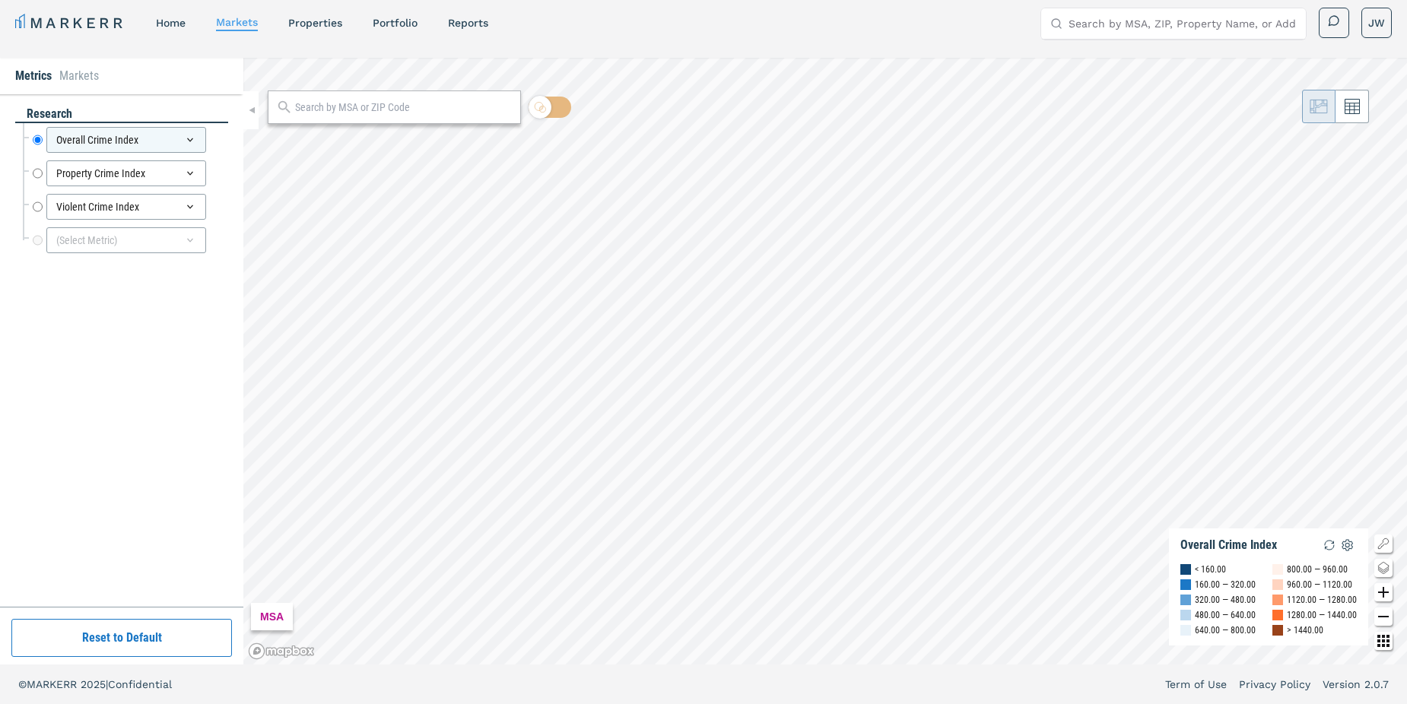
click at [319, 106] on input "text" at bounding box center [403, 108] width 217 height 16
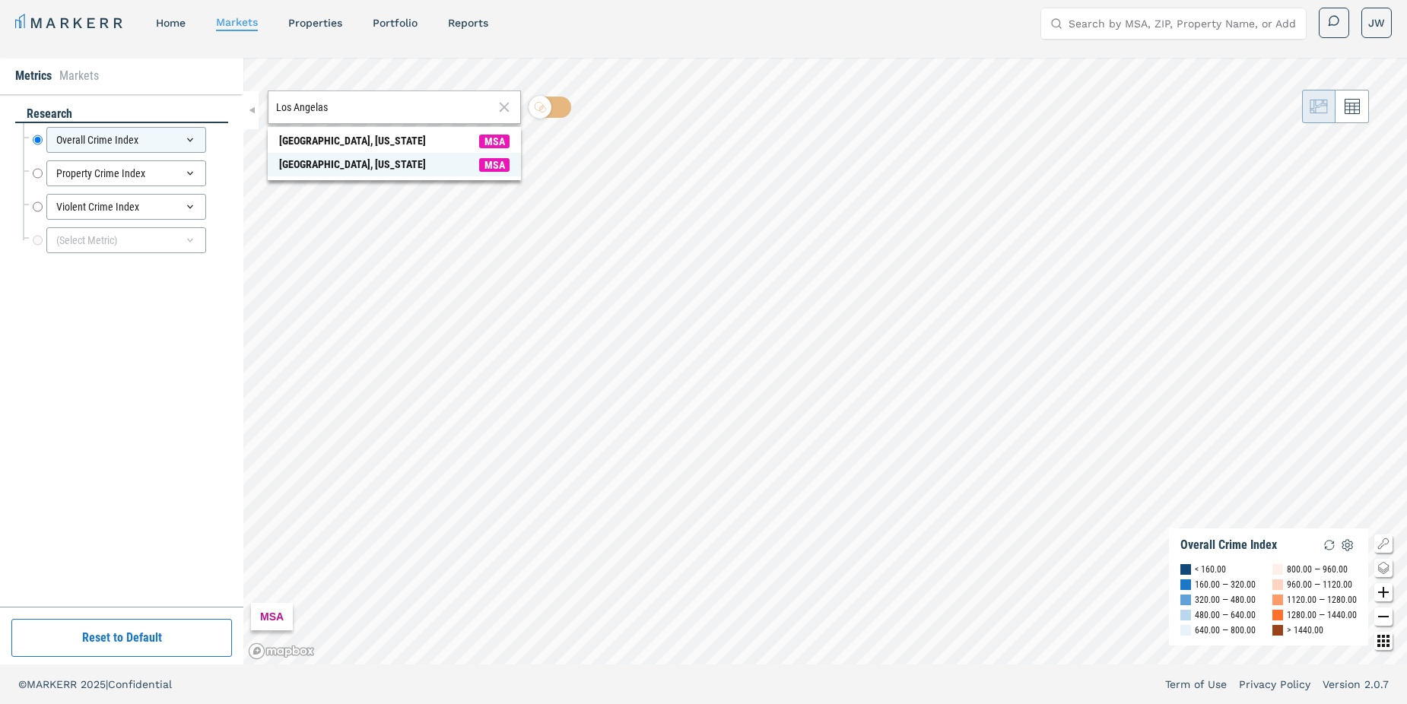
type input "Los Angelas"
click at [368, 174] on span "Lake Los Angeles, California MSA" at bounding box center [394, 165] width 253 height 24
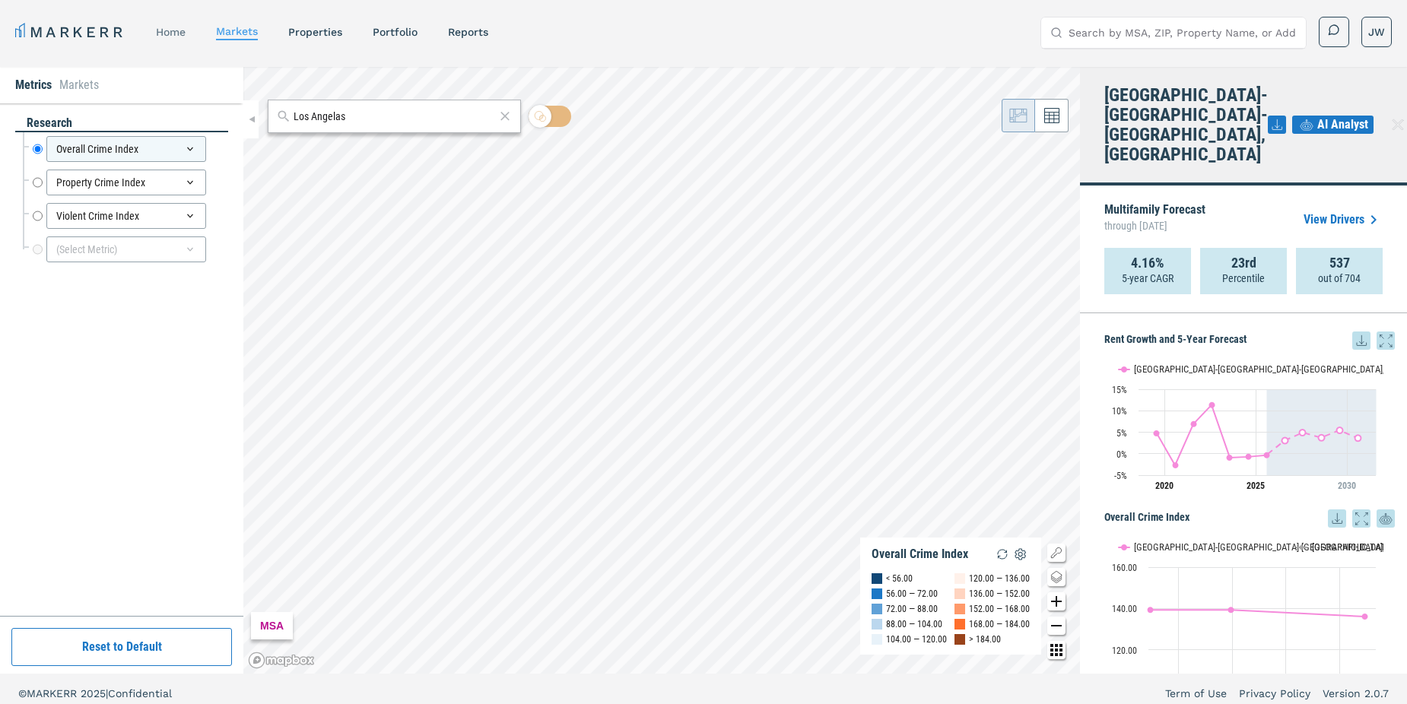
click at [168, 36] on link "home" at bounding box center [171, 32] width 30 height 12
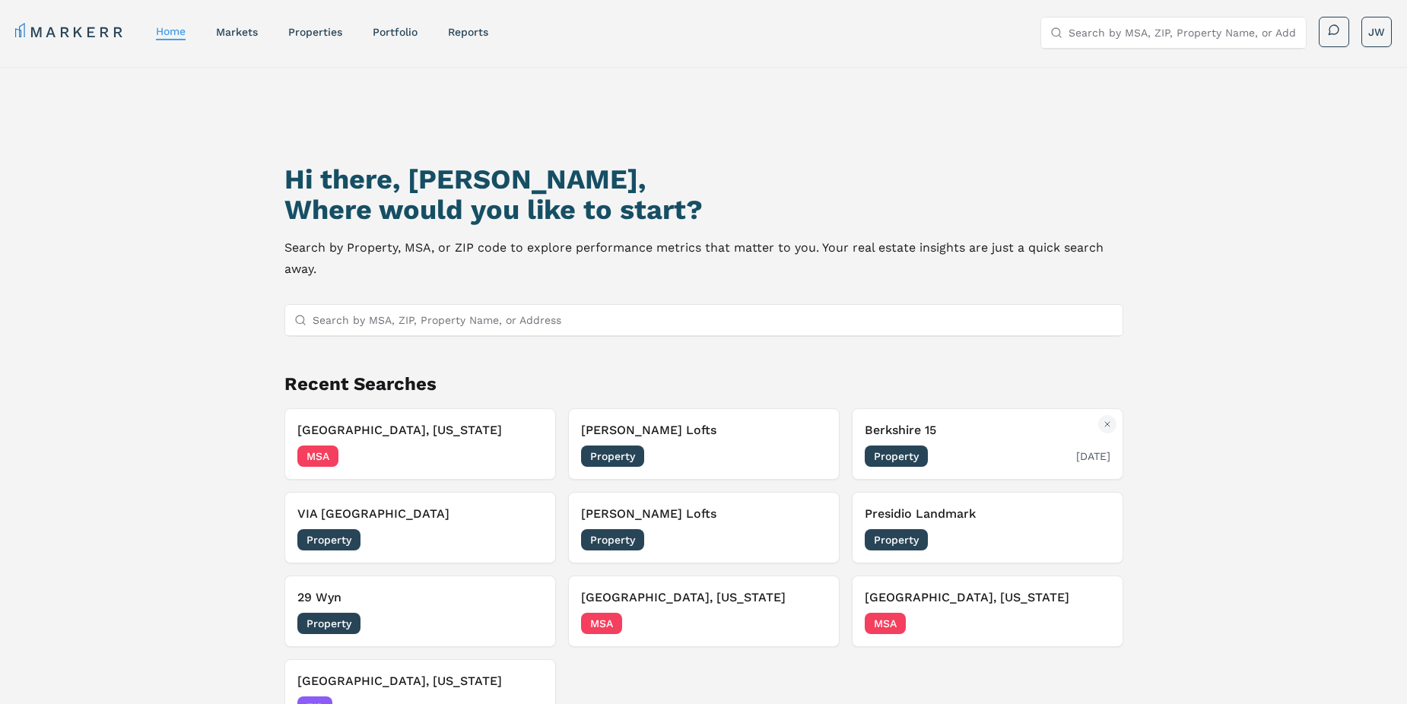
click at [903, 456] on span "Property" at bounding box center [896, 456] width 63 height 21
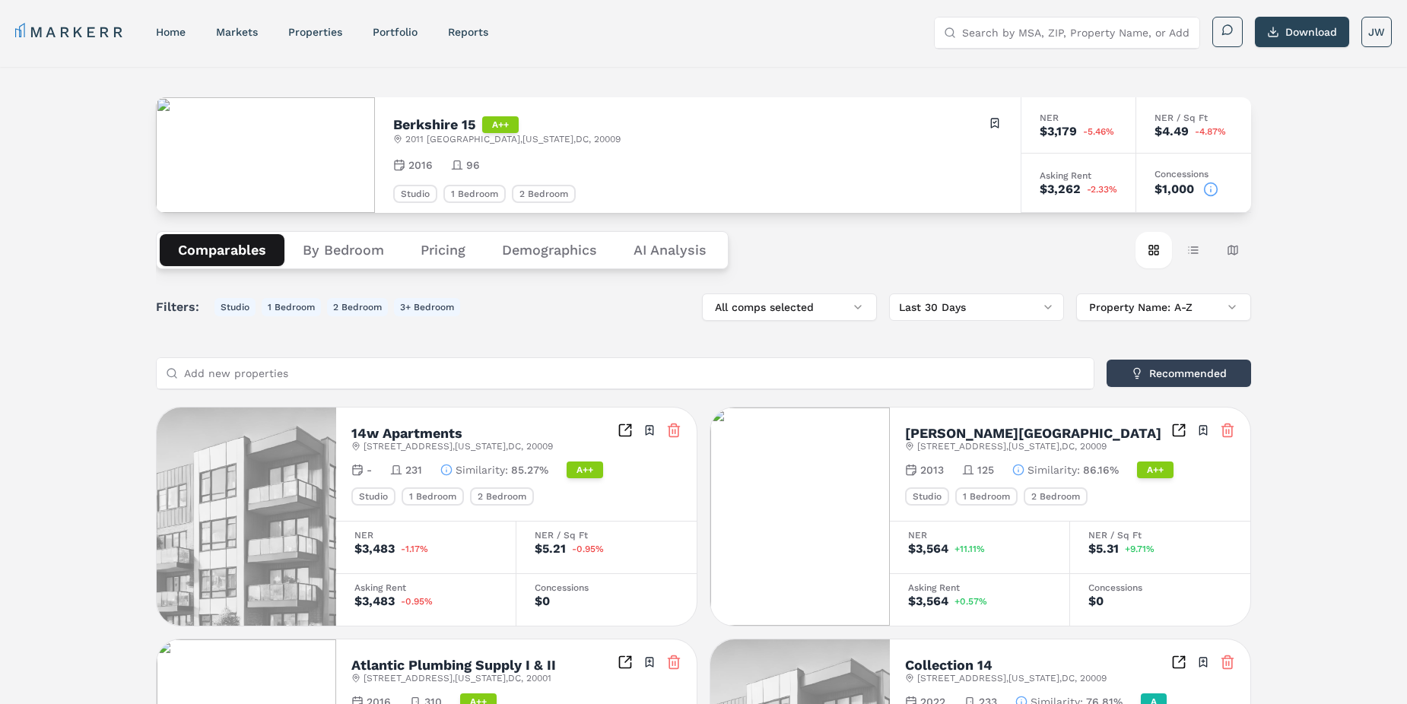
click at [1043, 30] on input "Search by MSA, ZIP, Property Name, or Address" at bounding box center [1076, 32] width 228 height 30
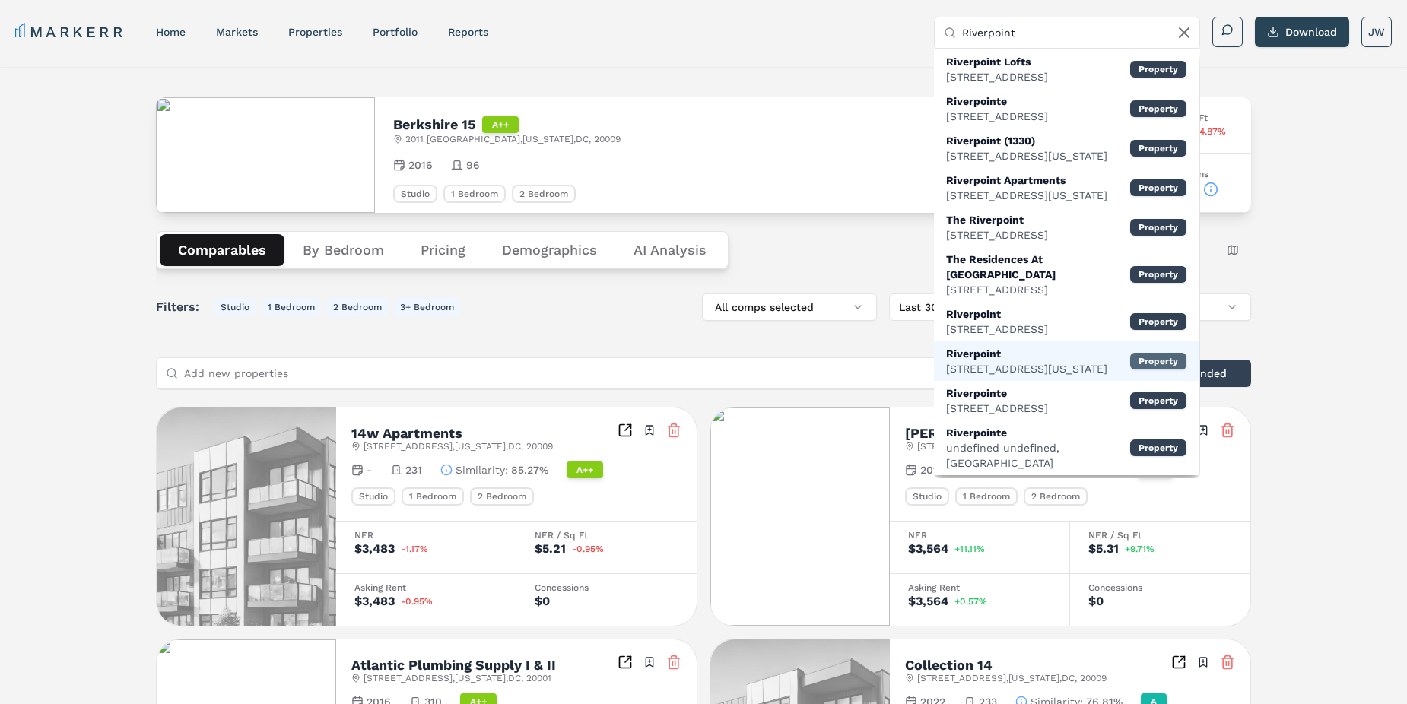
type input "Riverpoint"
click at [1160, 357] on div "Property" at bounding box center [1158, 361] width 56 height 17
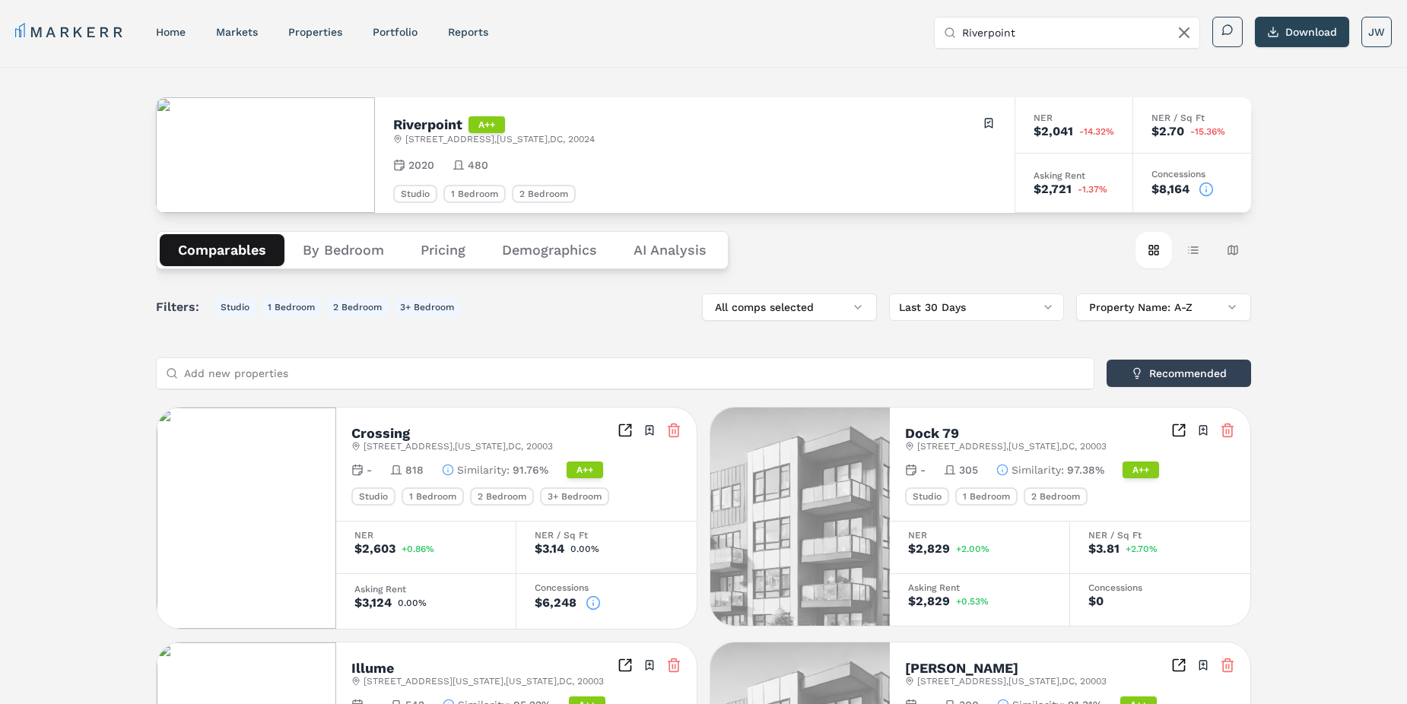
click at [444, 251] on button "Pricing" at bounding box center [442, 250] width 81 height 32
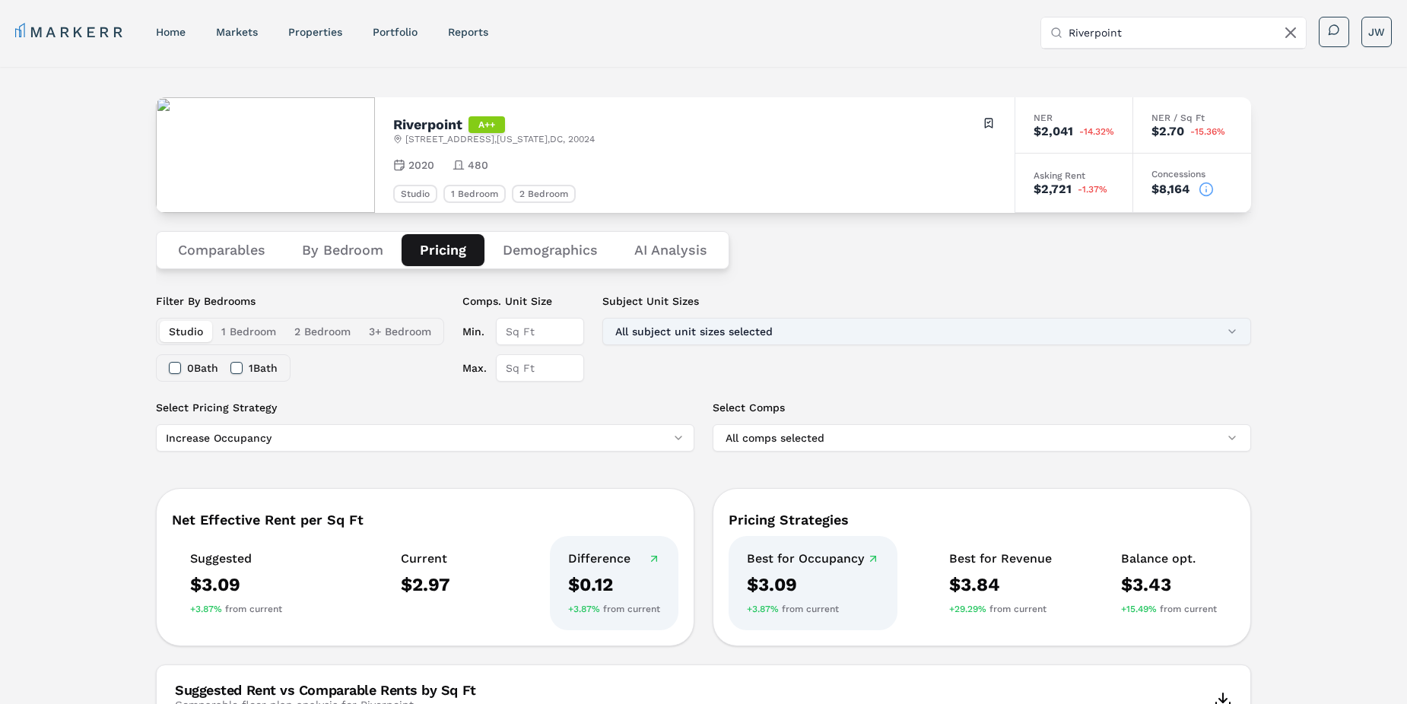
click at [1233, 336] on button "All subject unit sizes selected" at bounding box center [926, 331] width 649 height 27
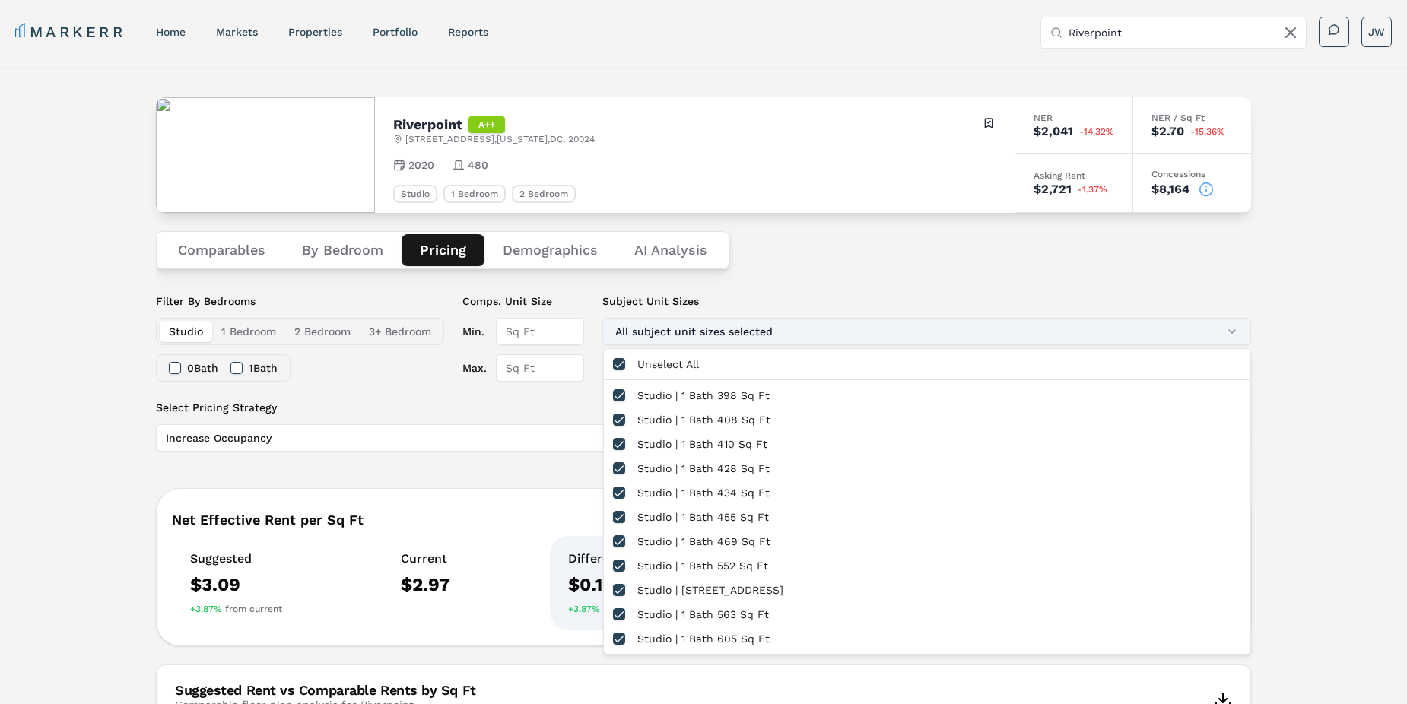
click at [1233, 336] on button "All subject unit sizes selected" at bounding box center [926, 331] width 649 height 27
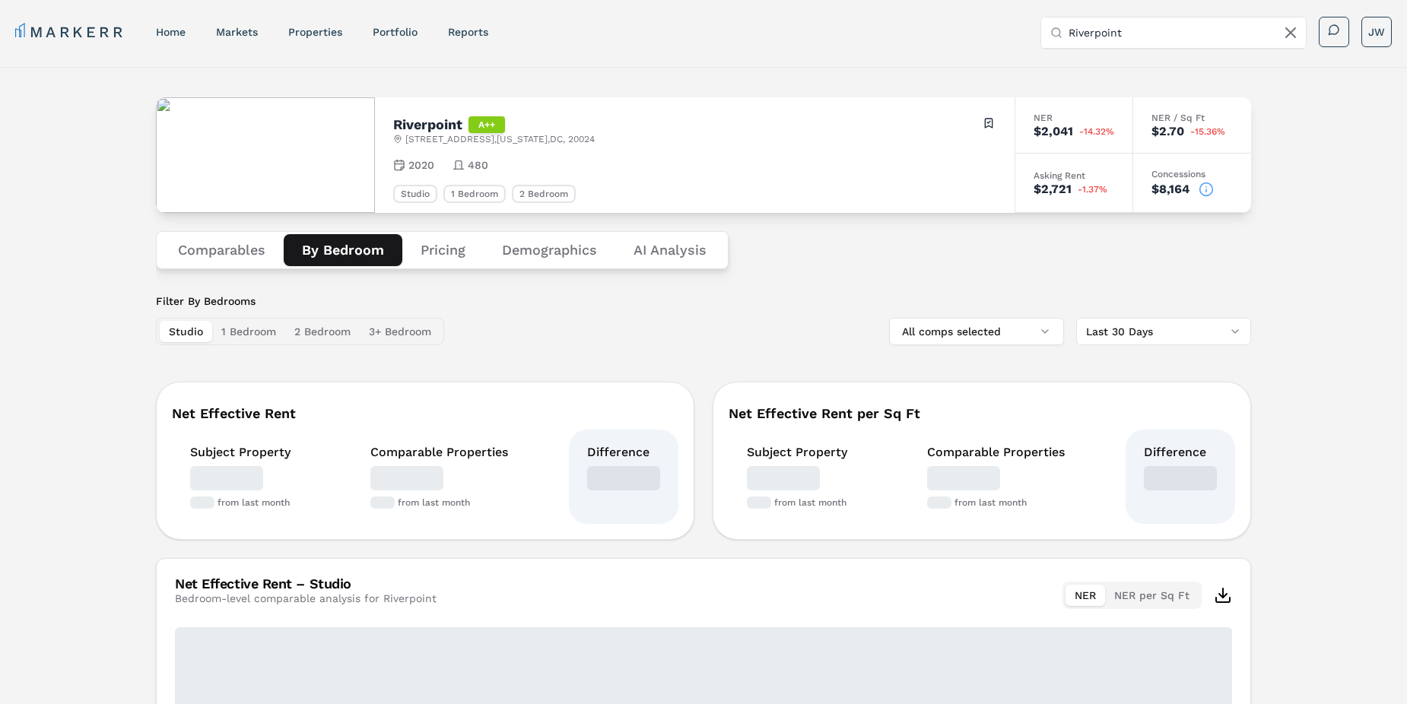
click at [361, 253] on button "By Bedroom" at bounding box center [343, 250] width 119 height 32
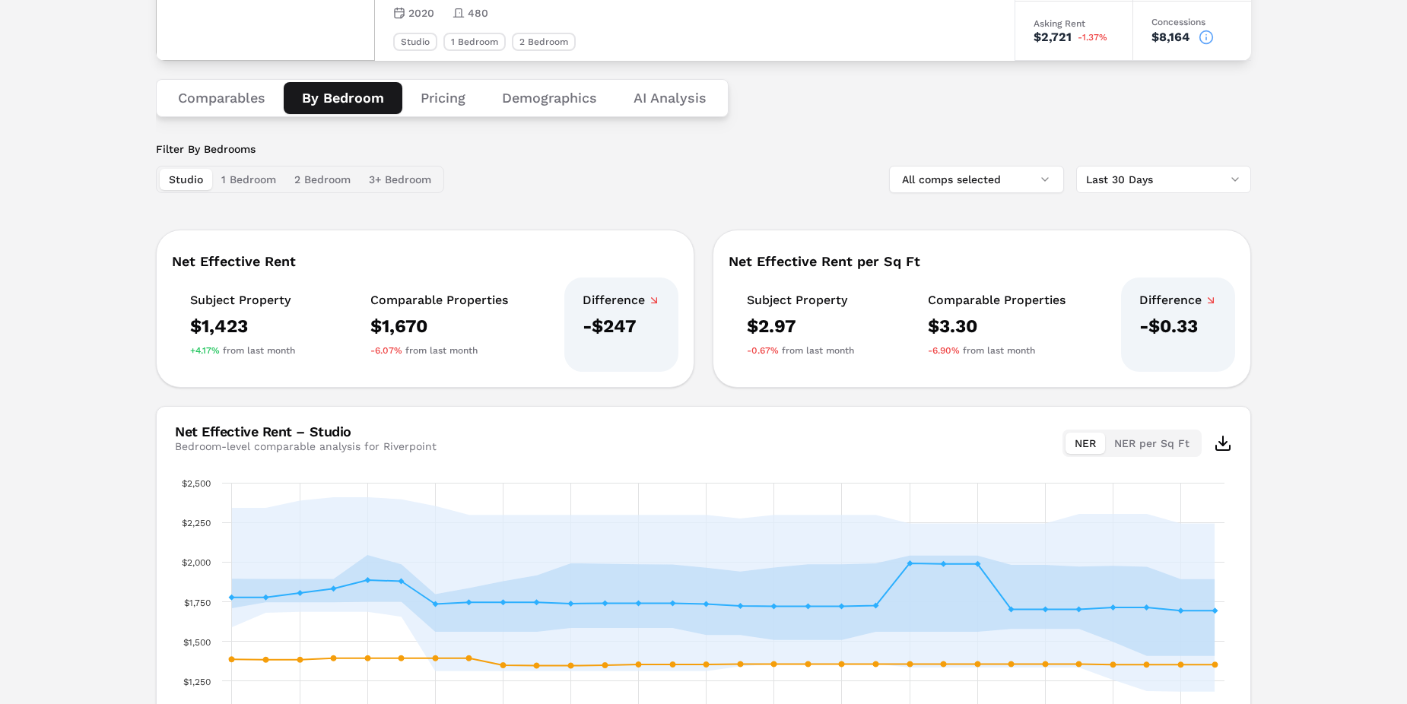
scroll to position [228, 0]
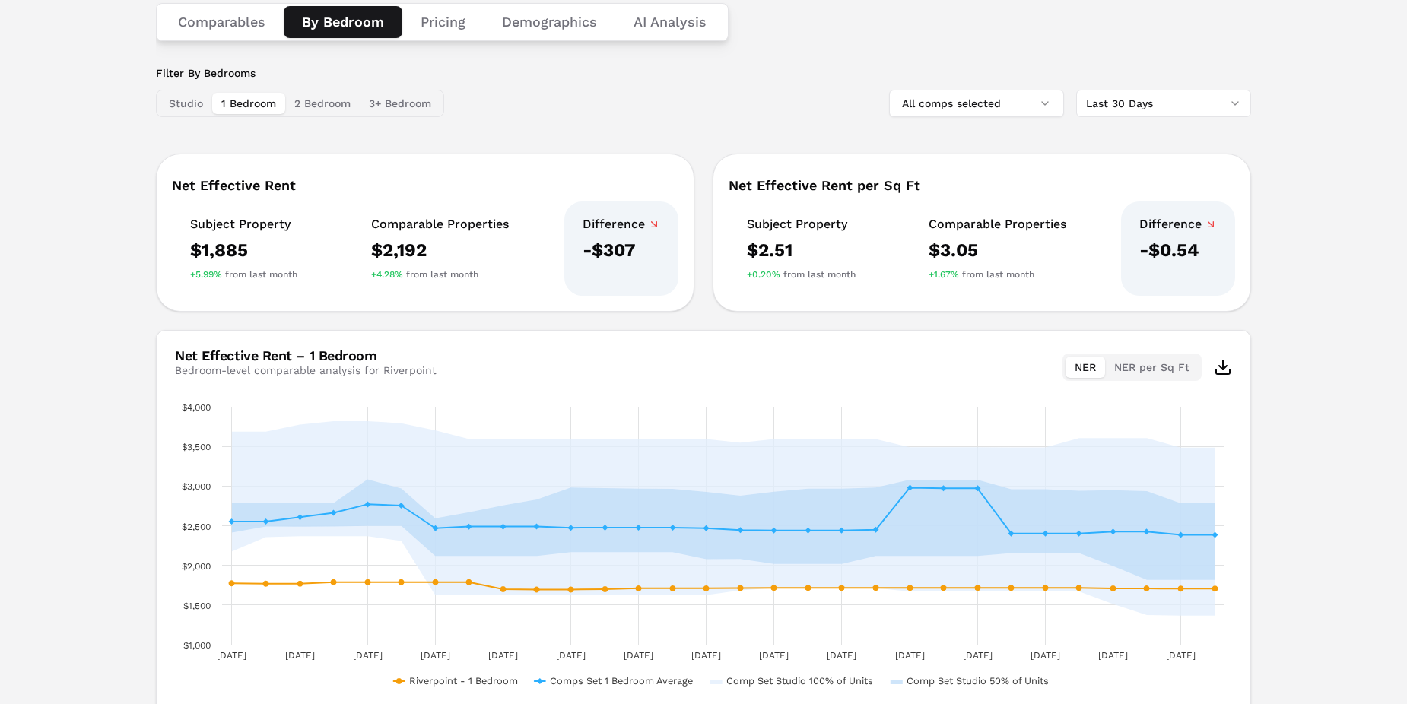
click at [252, 103] on button "1 Bedroom" at bounding box center [248, 103] width 73 height 21
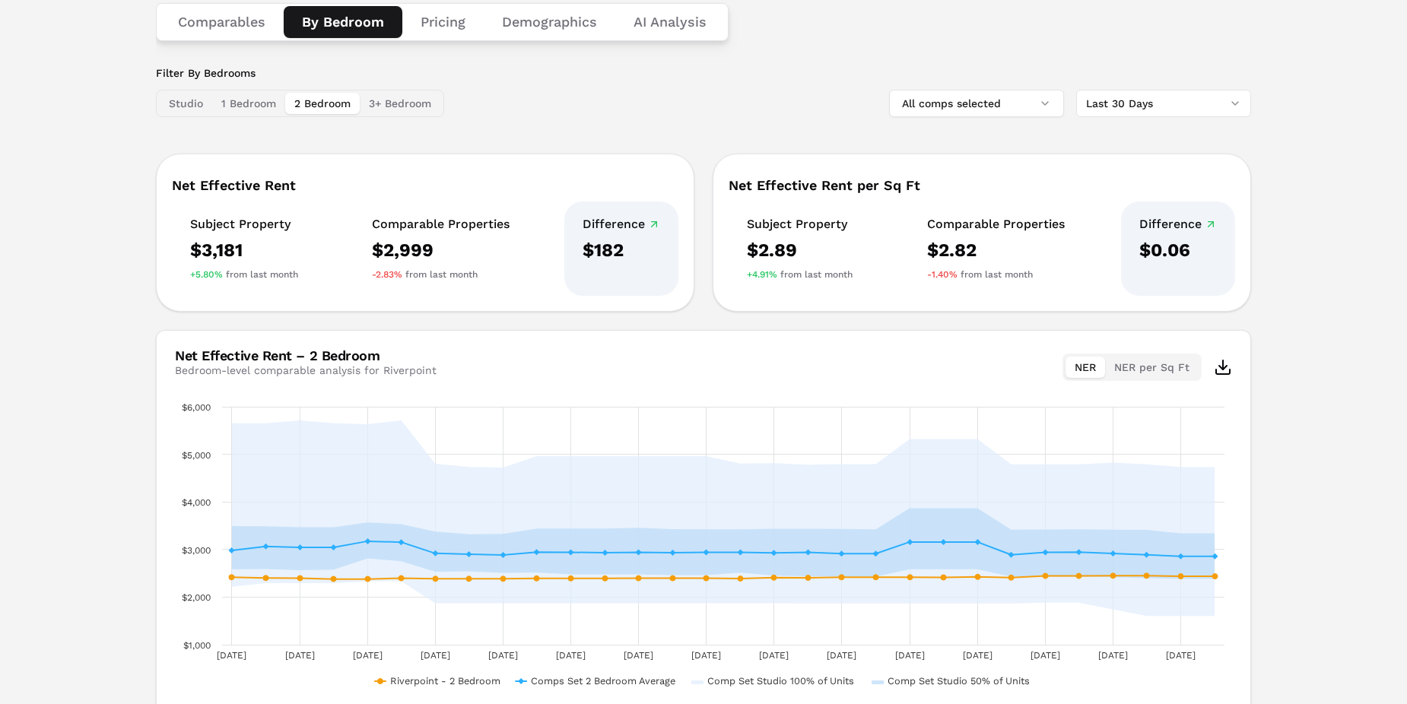
click at [325, 102] on button "2 Bedroom" at bounding box center [322, 103] width 75 height 21
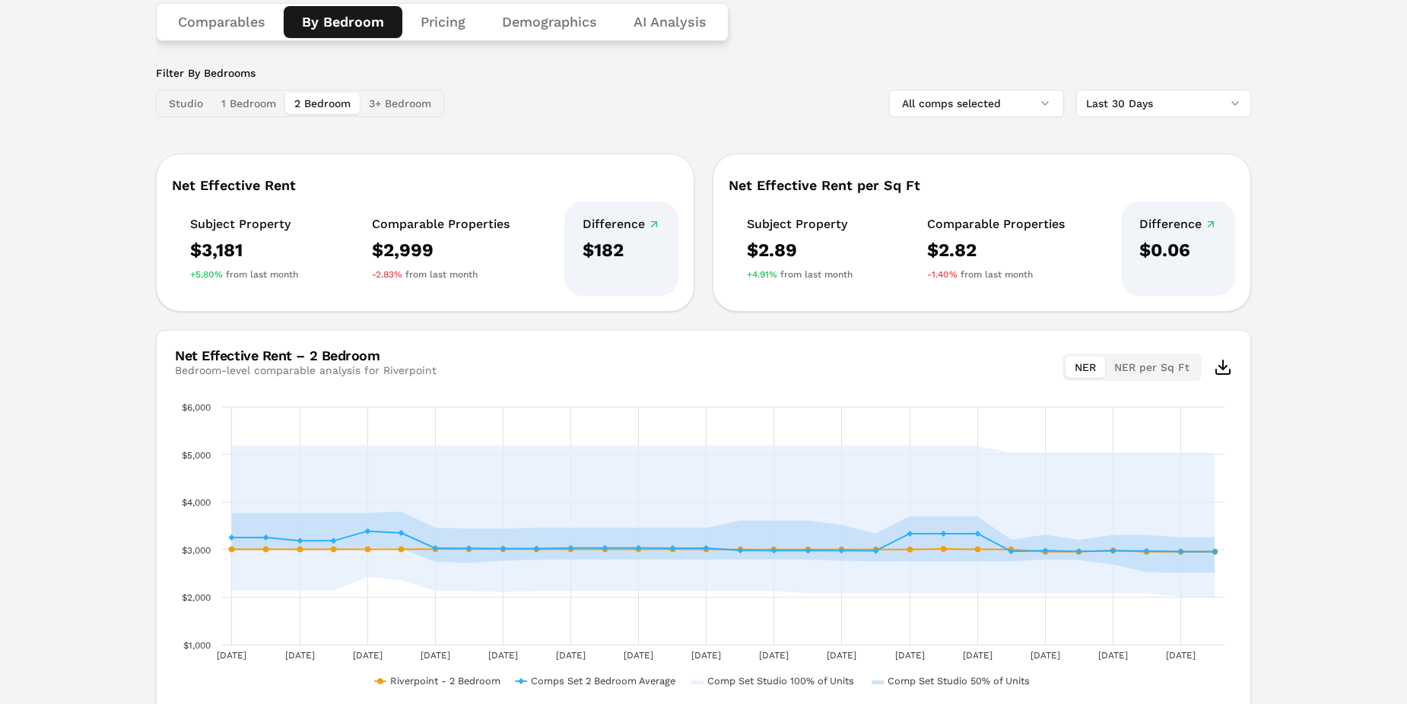
click at [405, 108] on button "3+ Bedroom" at bounding box center [400, 103] width 81 height 21
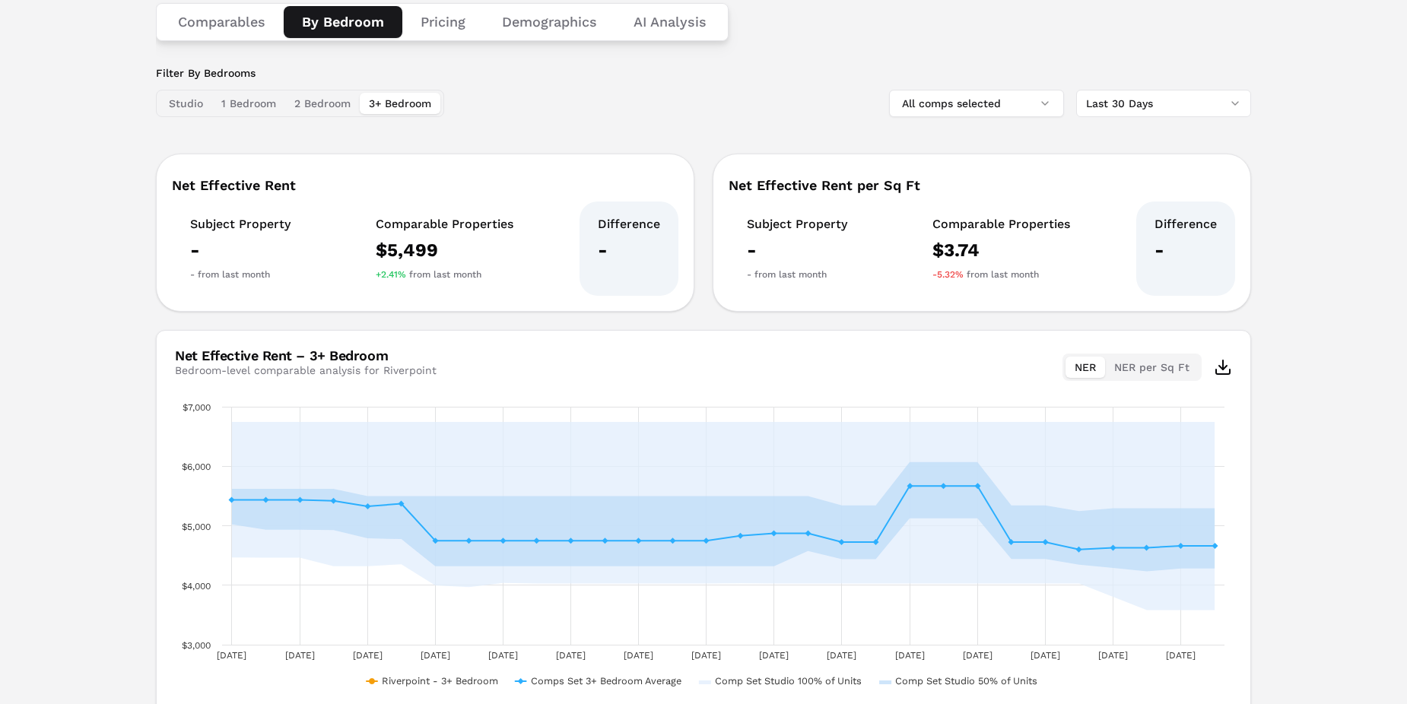
click at [330, 106] on button "2 Bedroom" at bounding box center [322, 103] width 75 height 21
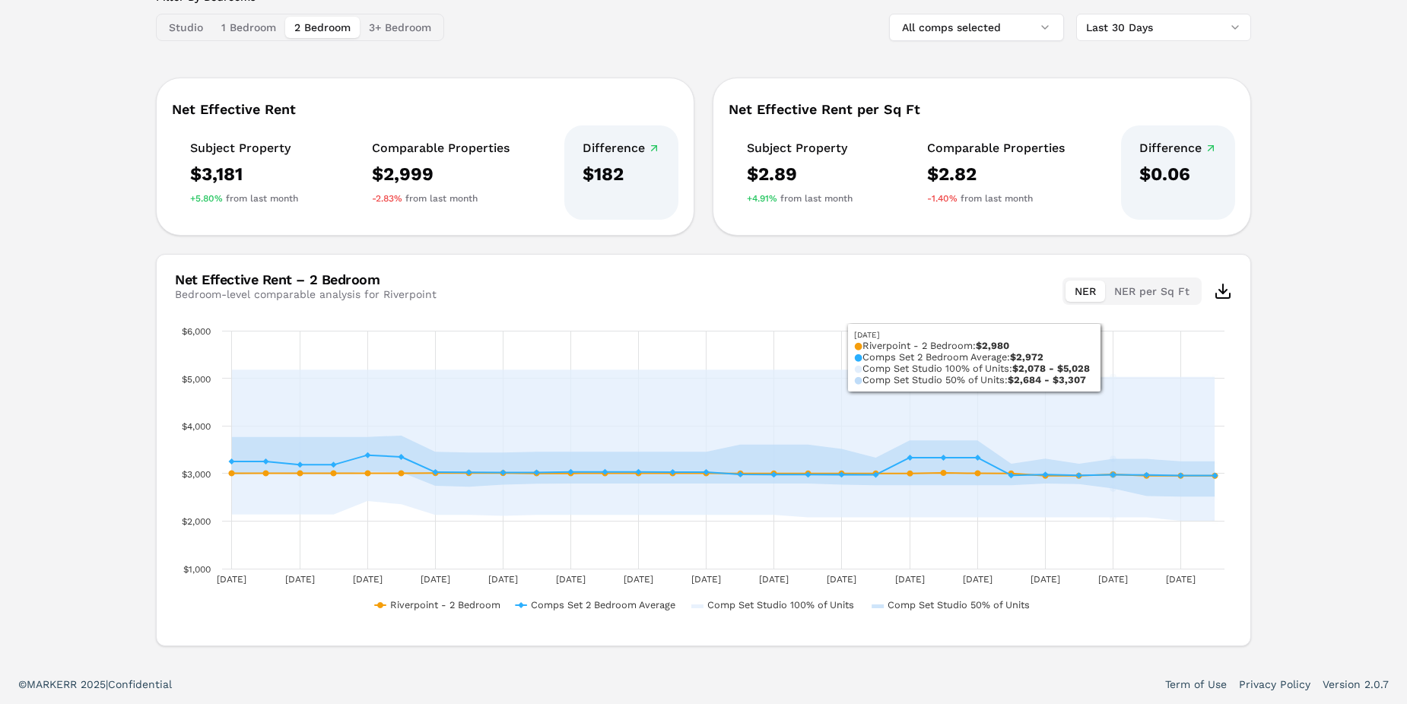
scroll to position [152, 0]
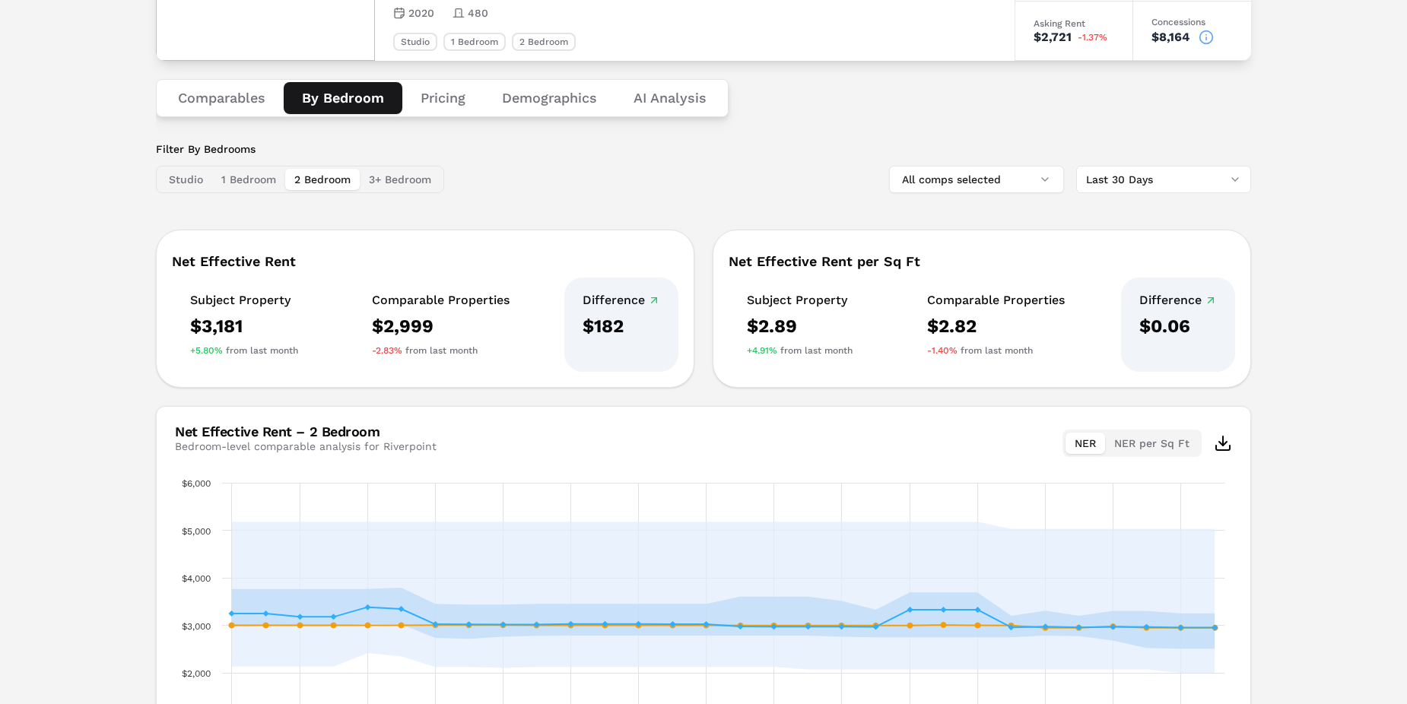
click at [238, 178] on button "1 Bedroom" at bounding box center [248, 179] width 73 height 21
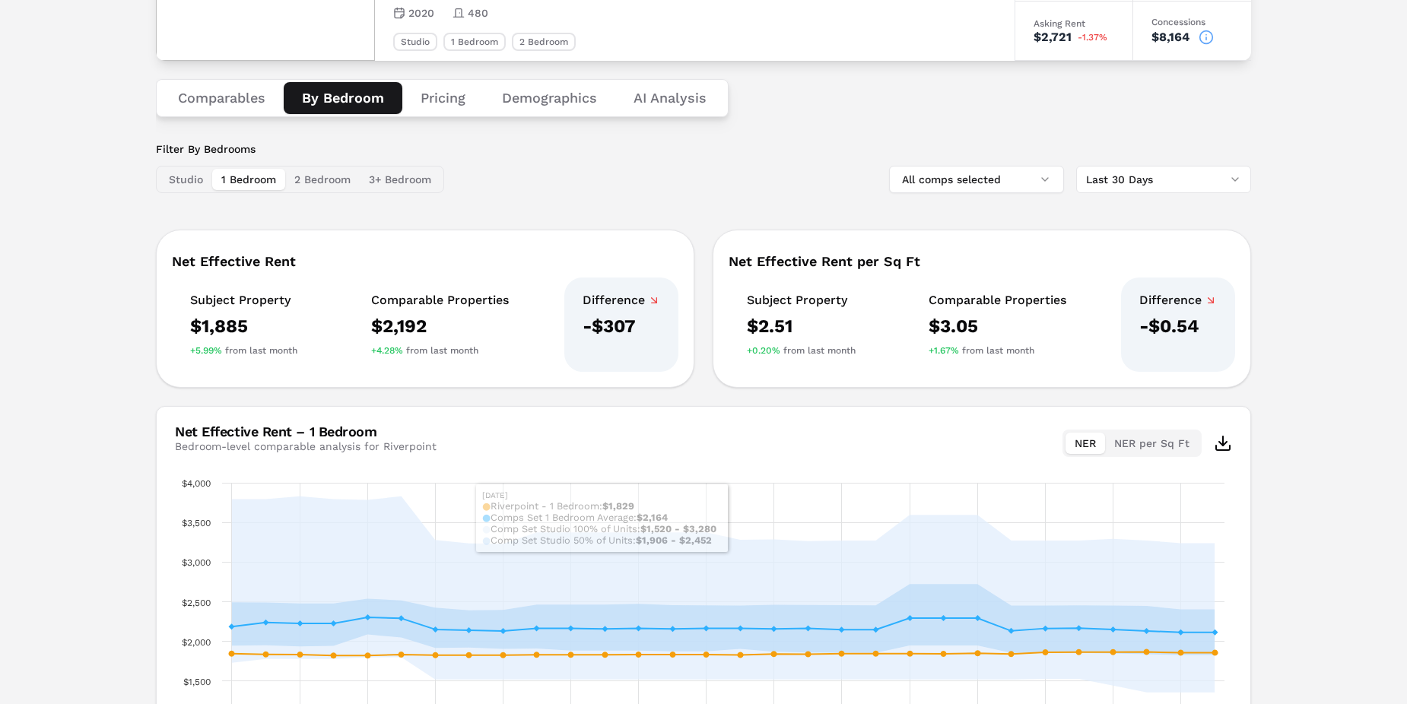
scroll to position [0, 0]
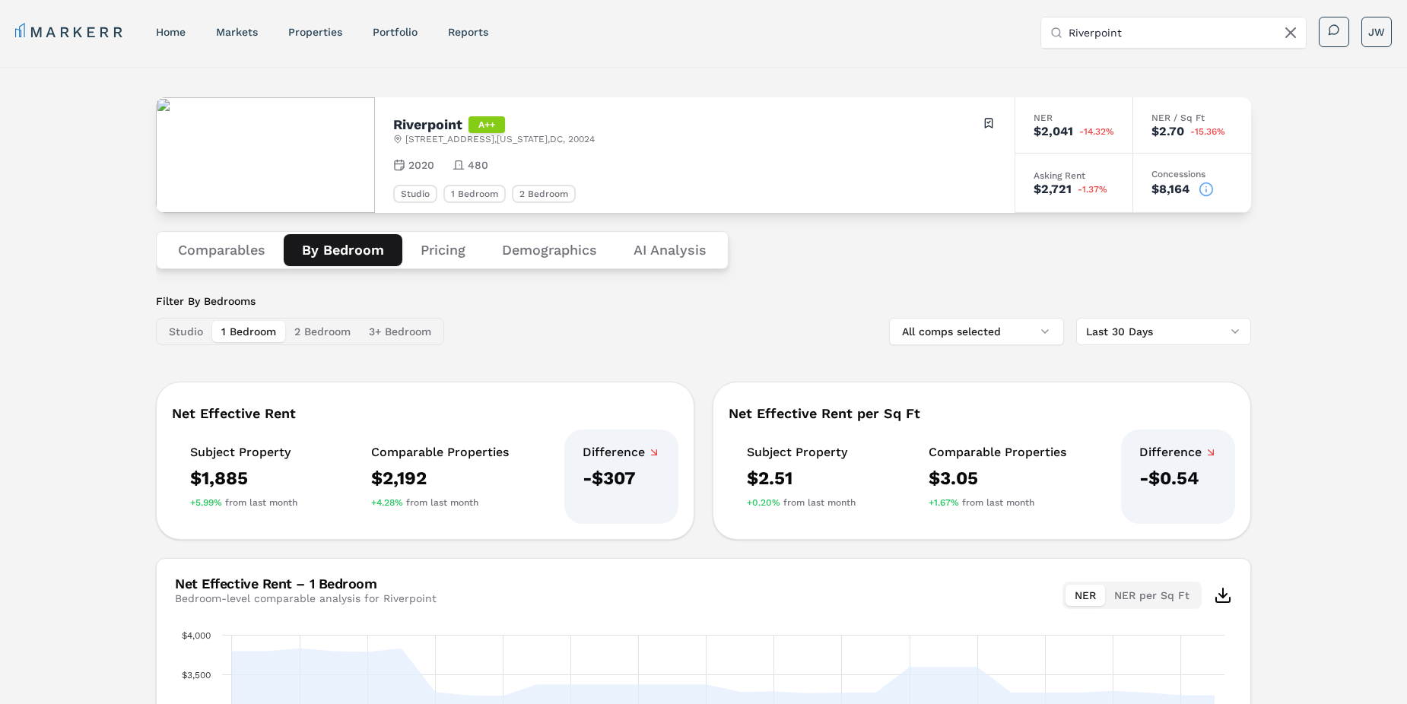
click at [462, 254] on button "Pricing" at bounding box center [442, 250] width 81 height 32
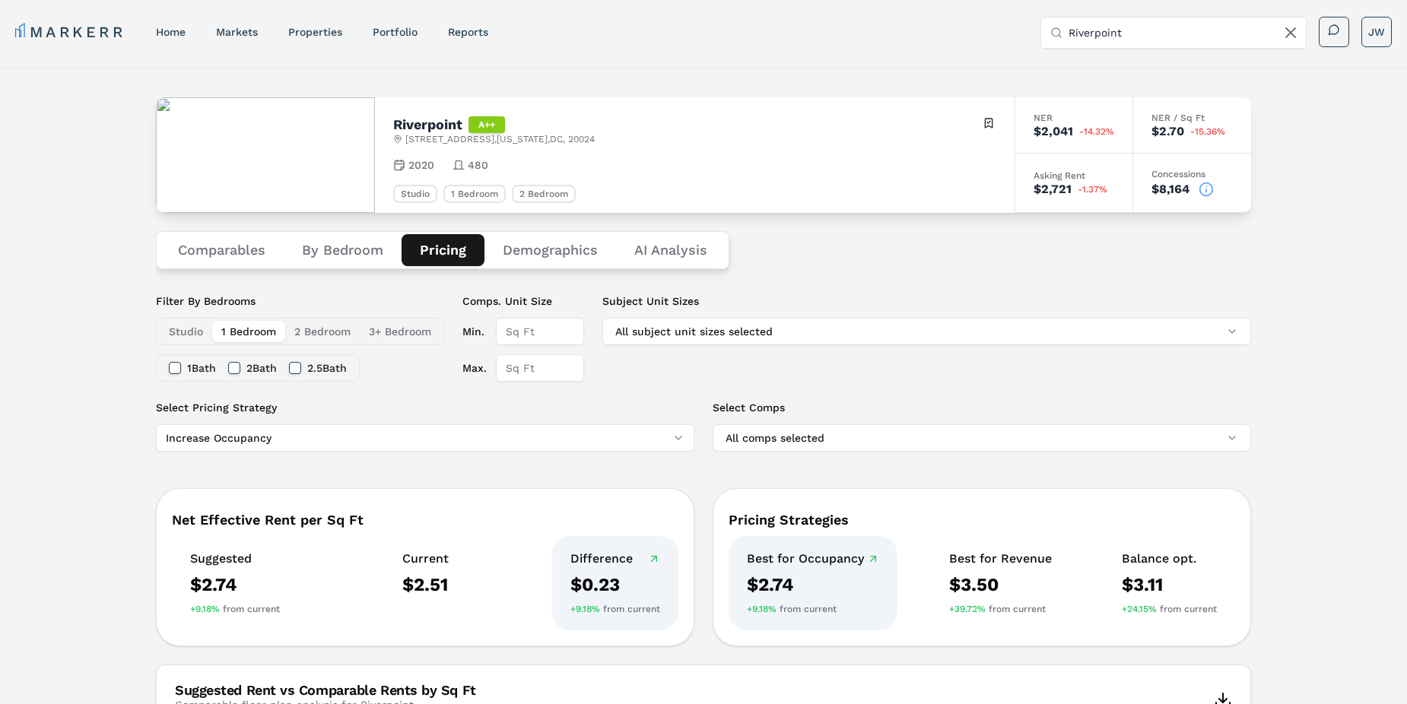
click at [535, 252] on button "Demographics" at bounding box center [550, 250] width 132 height 32
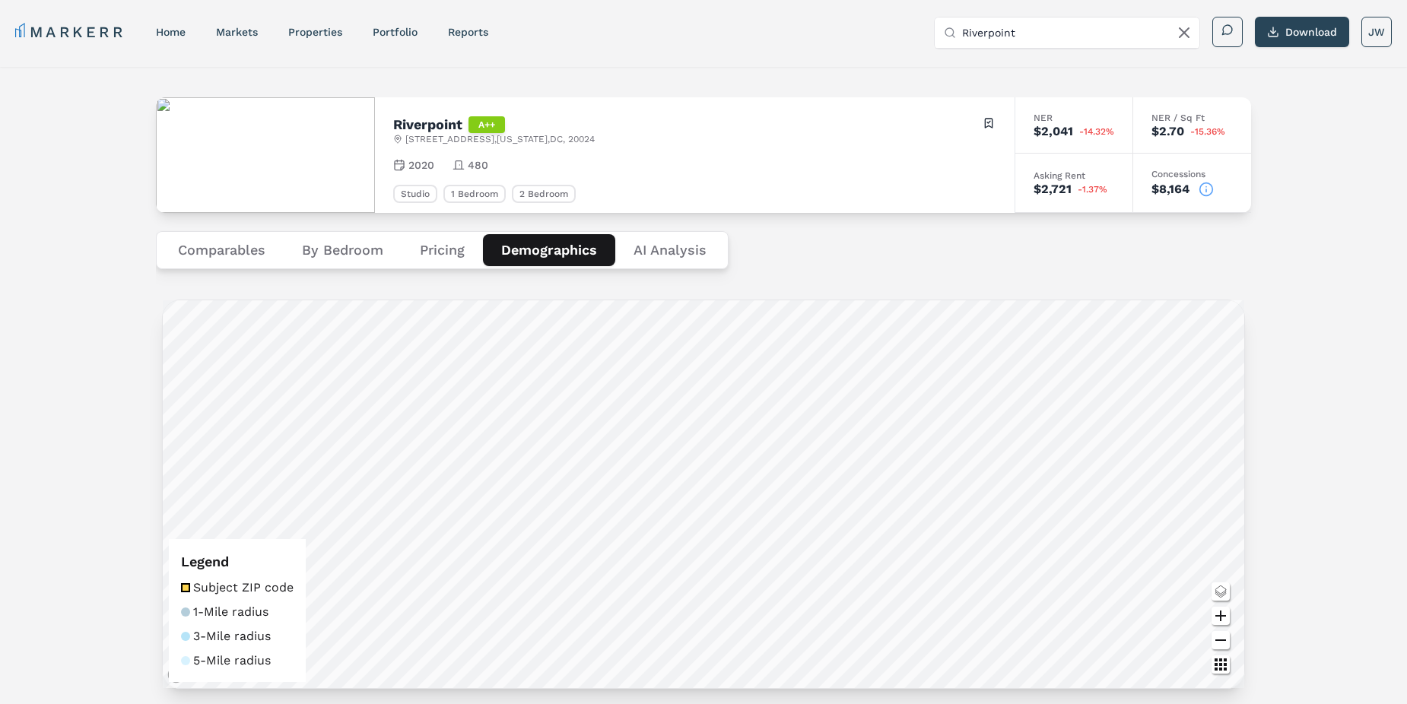
click at [681, 246] on Analysis "AI Analysis" at bounding box center [670, 250] width 110 height 32
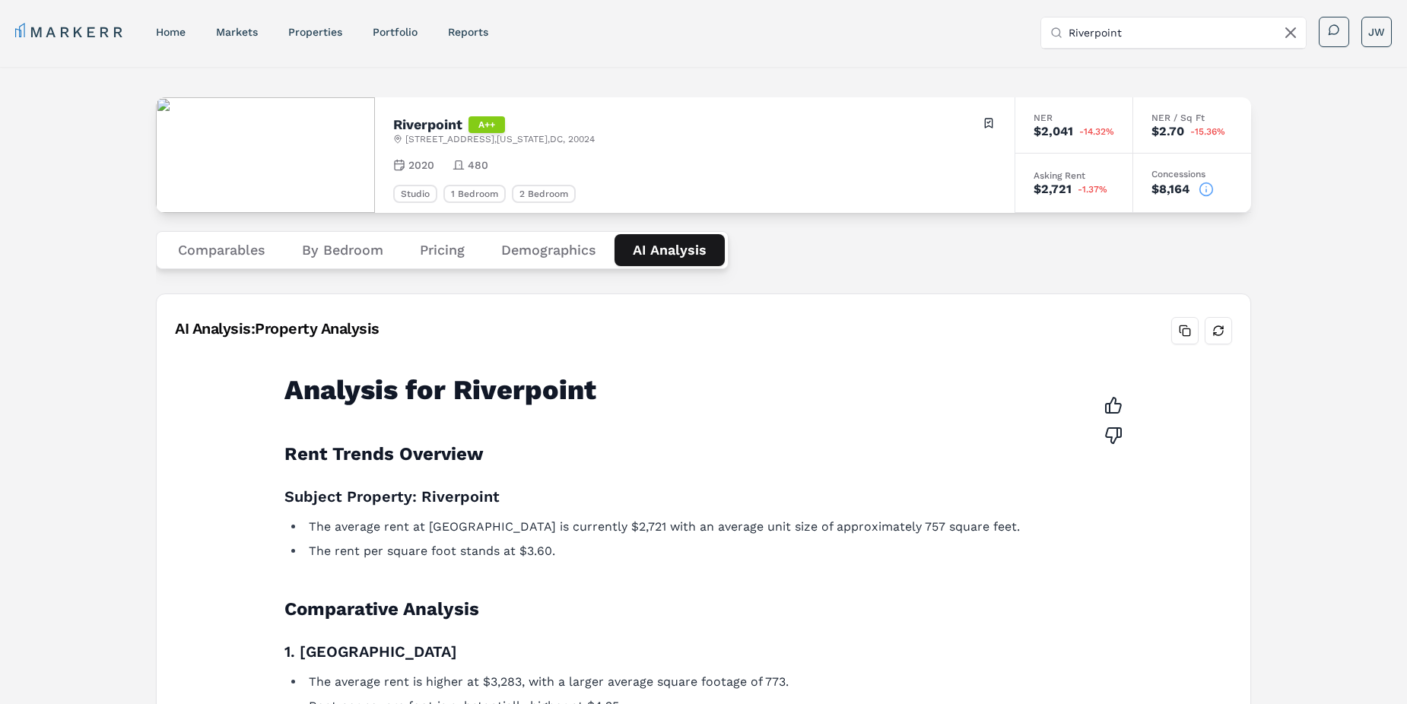
click at [240, 255] on button "Comparables" at bounding box center [222, 250] width 124 height 32
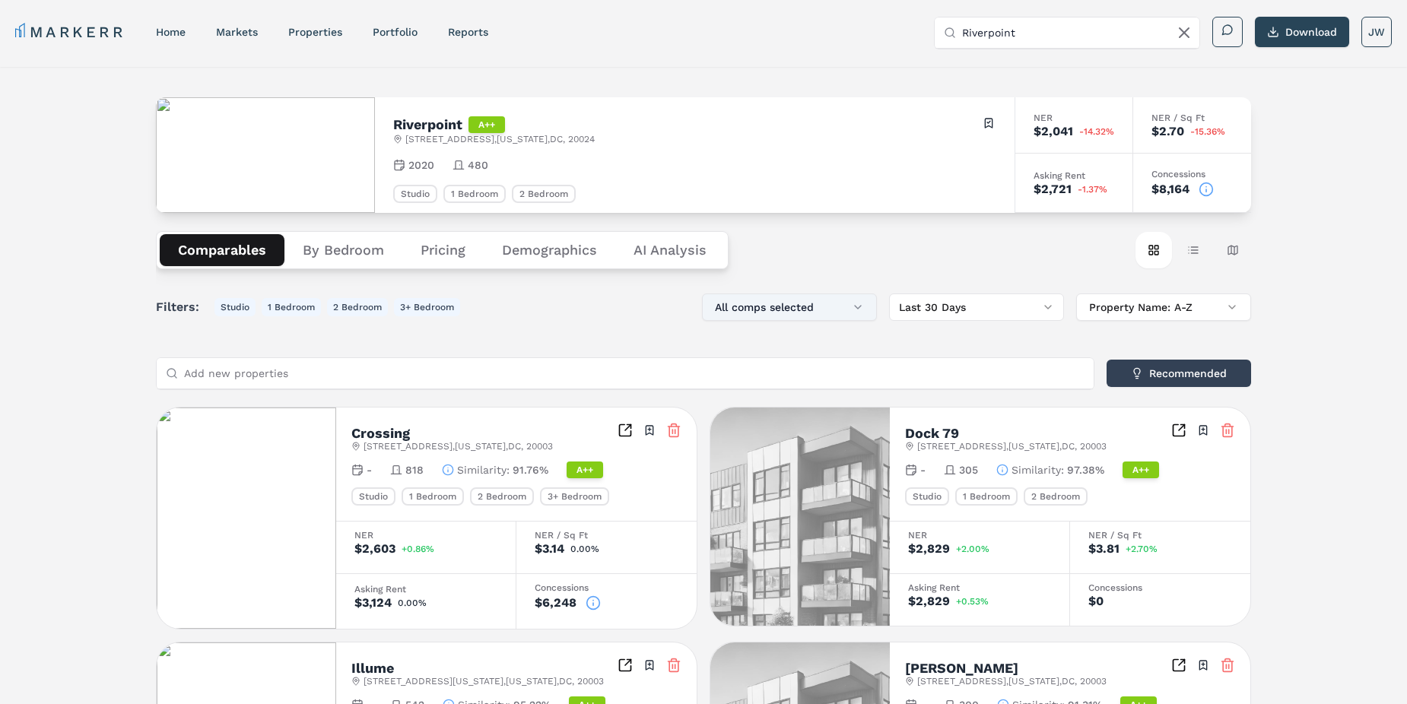
click at [857, 304] on button "All comps selected" at bounding box center [789, 307] width 175 height 27
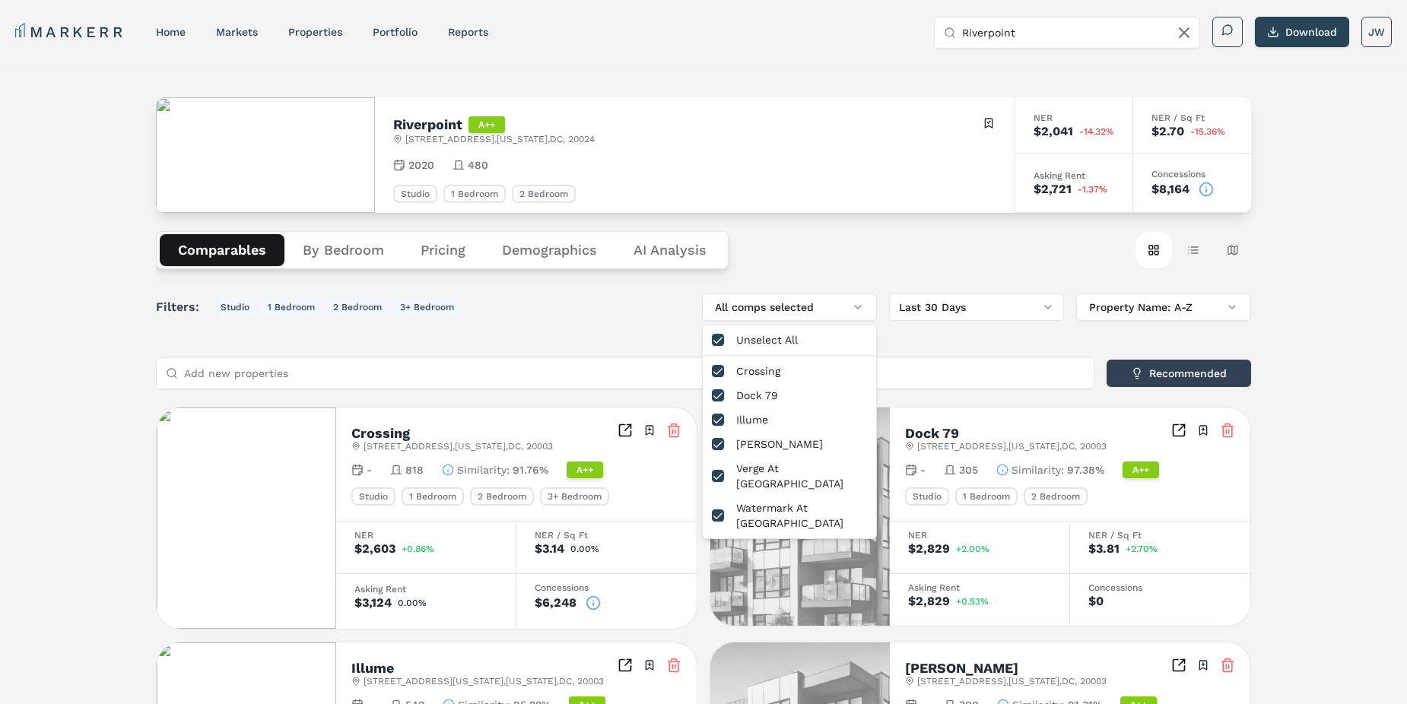
click at [634, 306] on div "Filters: Studio 1 Bedroom 2 Bedroom 3+ Bedroom All comps selected Last 30 Days …" at bounding box center [703, 307] width 1095 height 27
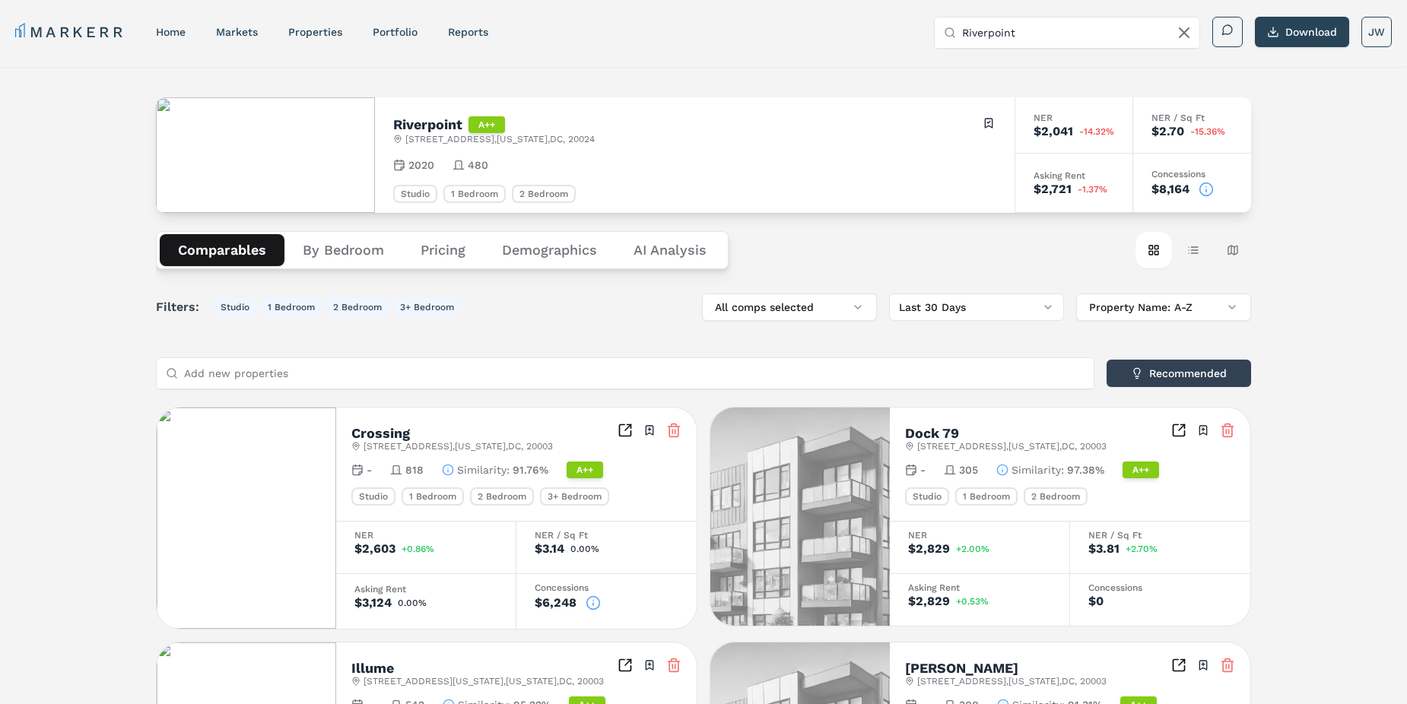
click at [1047, 312] on html "MARKERR home markets properties Portfolio reports Search by MSA, ZIP, Property …" at bounding box center [703, 578] width 1407 height 1157
click at [817, 249] on div "Comparables By Bedroom Pricing Demographics AI Analysis Card view Table view Ma…" at bounding box center [703, 250] width 1095 height 75
click at [245, 28] on link "markets" at bounding box center [237, 32] width 42 height 12
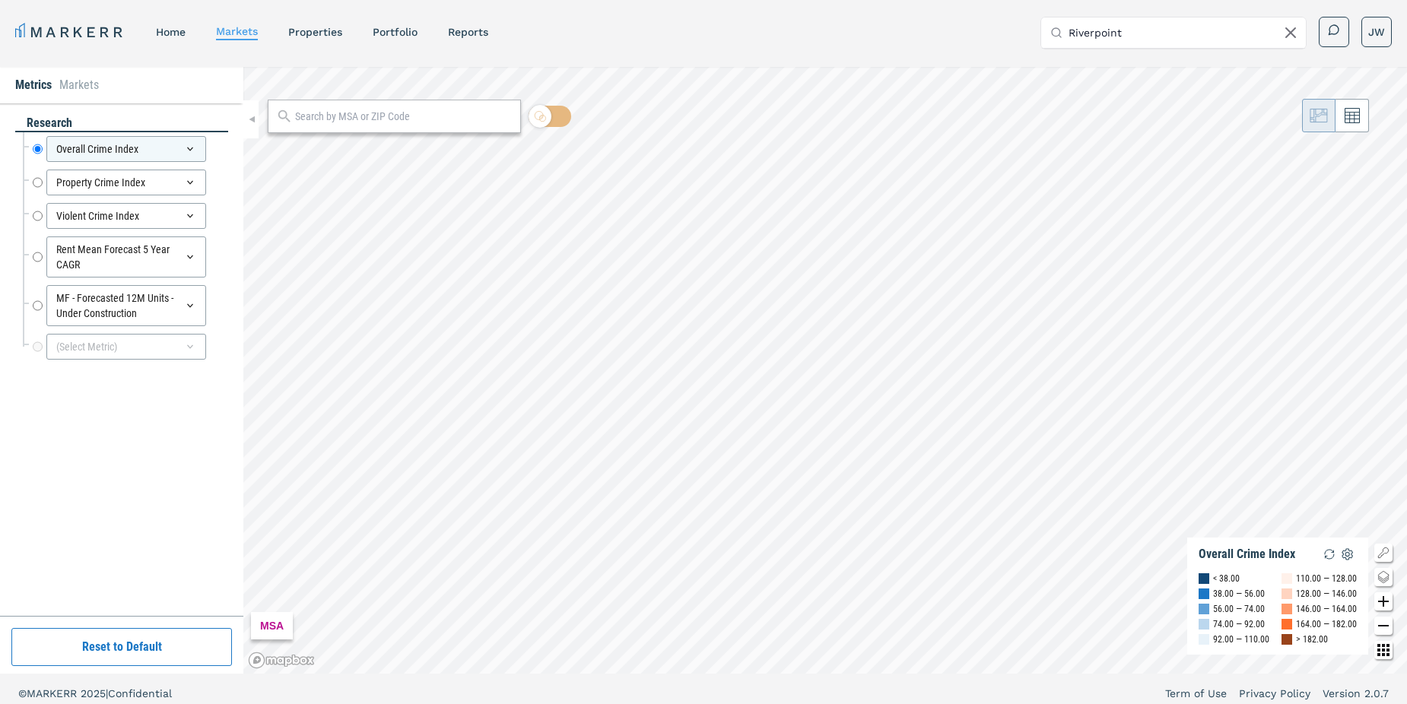
click at [331, 116] on input "text" at bounding box center [403, 117] width 217 height 16
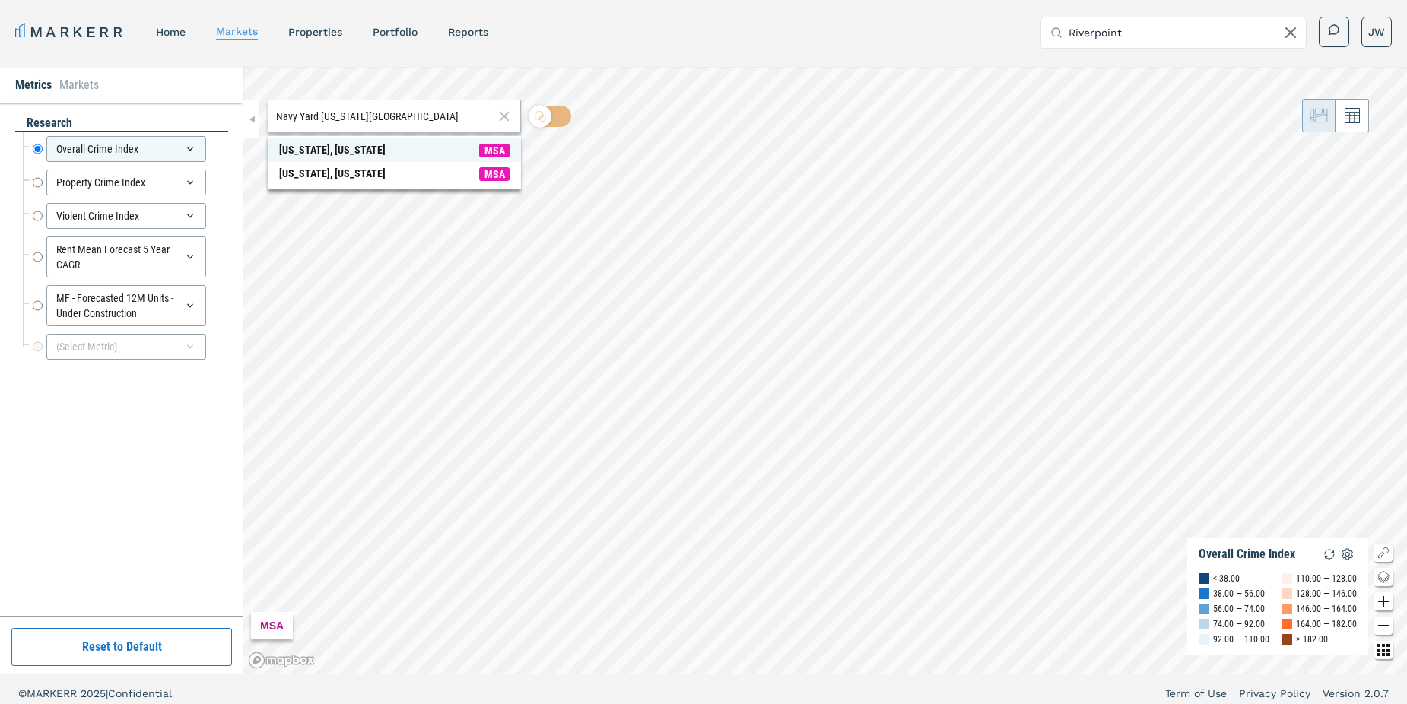
type input "Navy Yard Washington DC"
click at [490, 151] on span "MSA" at bounding box center [494, 151] width 30 height 14
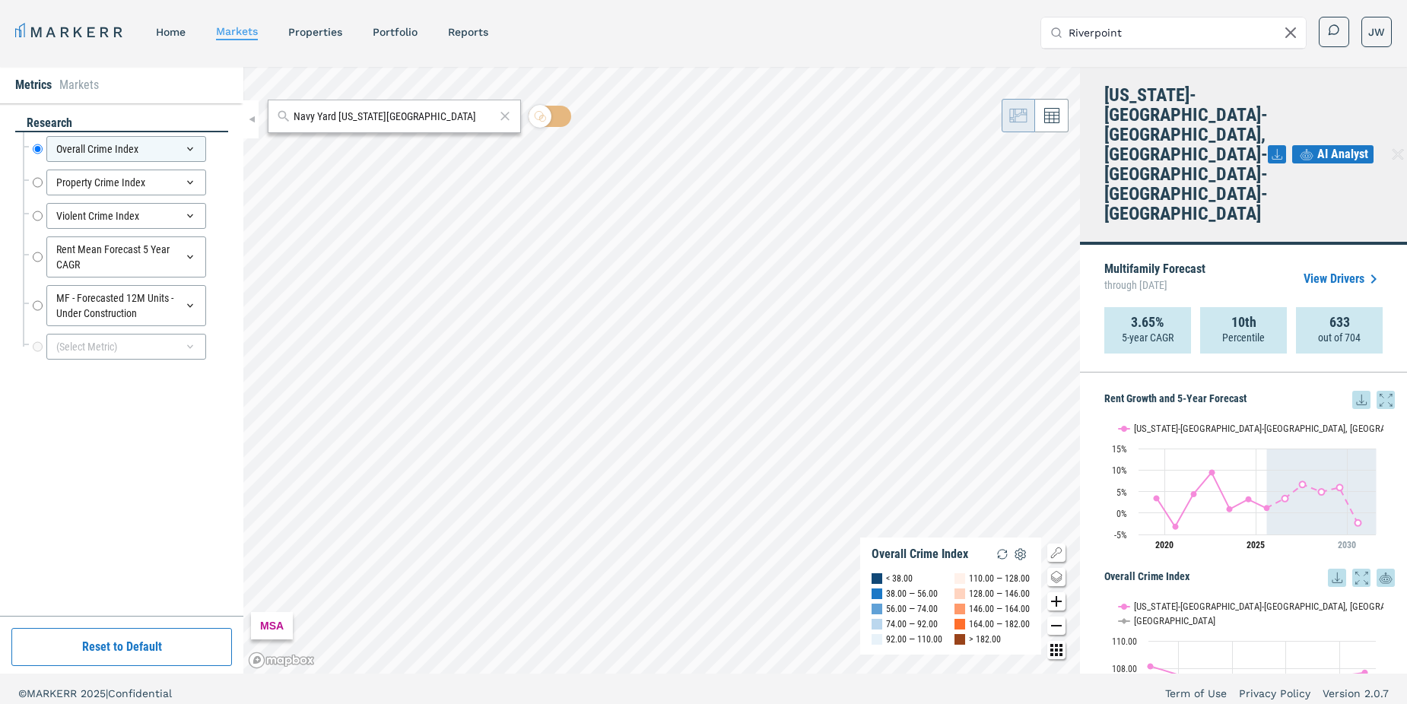
click at [1340, 270] on link "View Drivers" at bounding box center [1342, 279] width 79 height 18
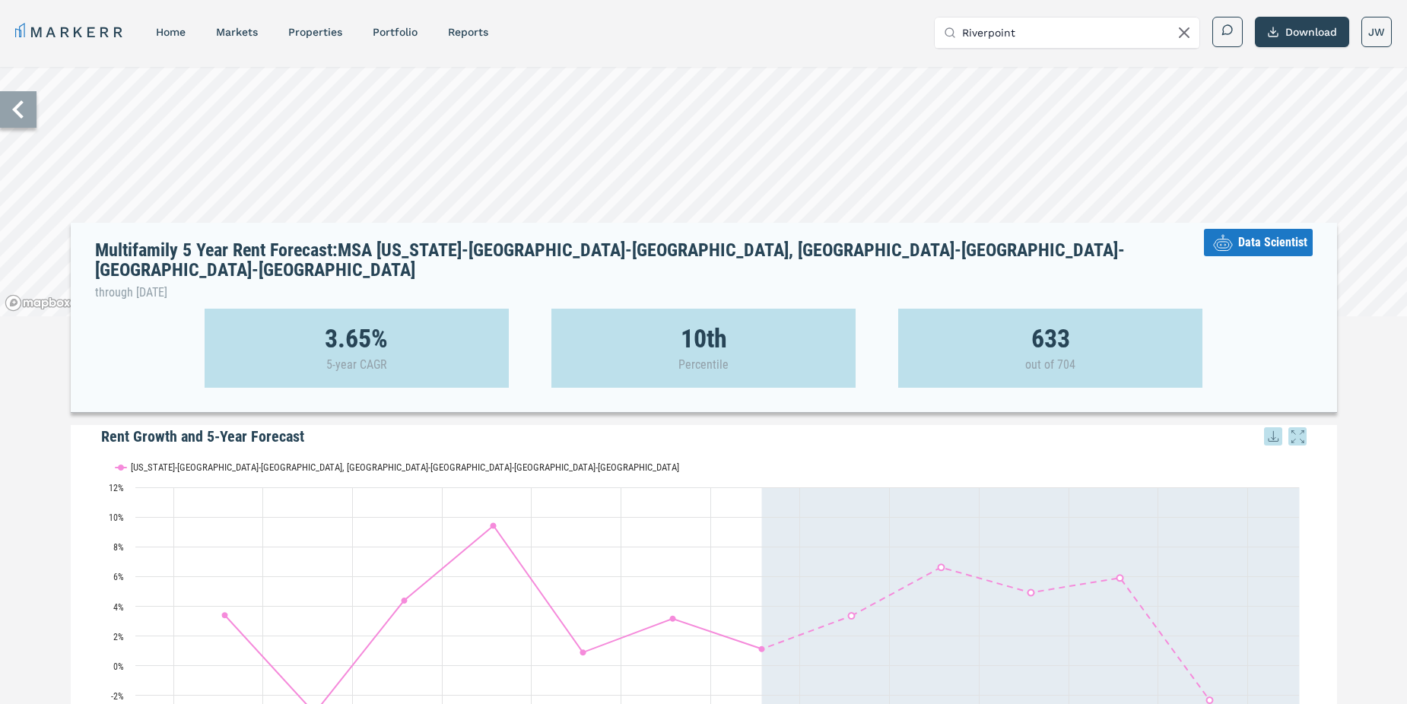
click at [20, 111] on icon at bounding box center [18, 109] width 37 height 37
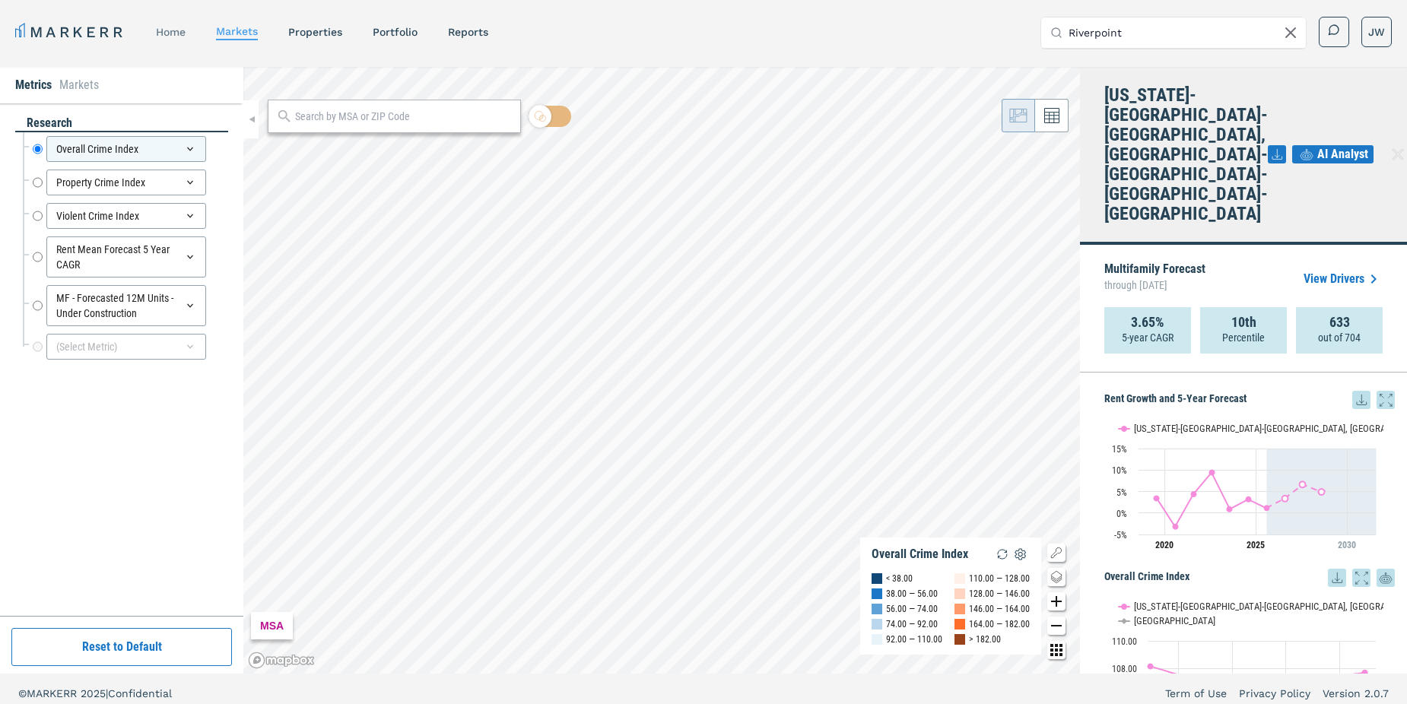
click at [171, 32] on link "home" at bounding box center [171, 32] width 30 height 12
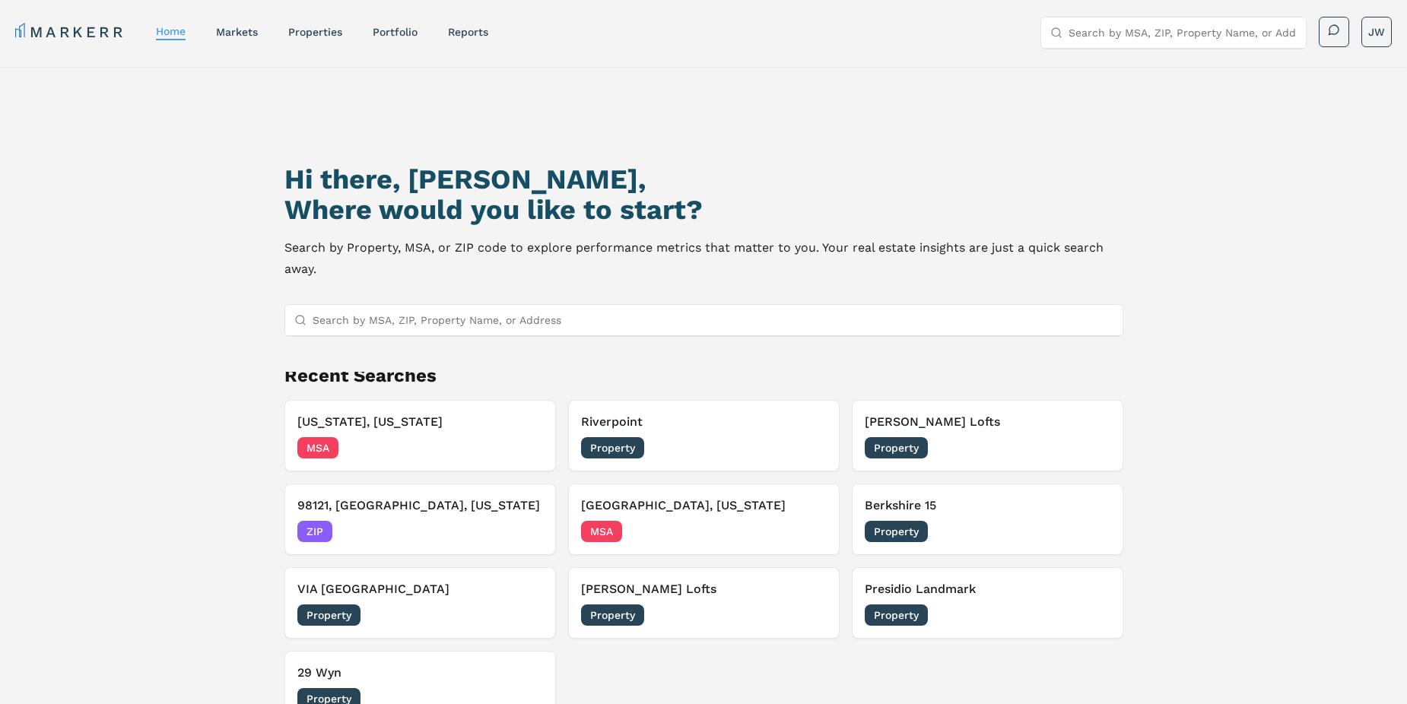
scroll to position [131, 0]
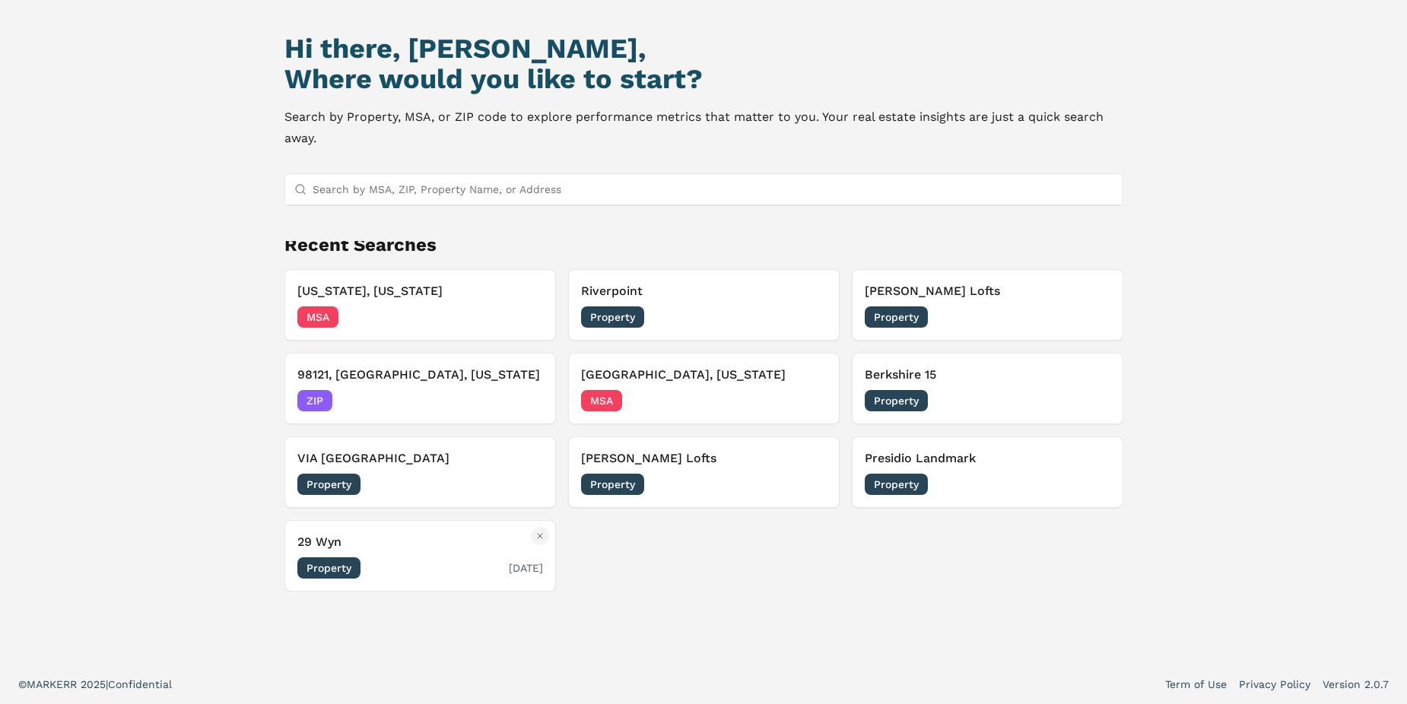
click at [338, 573] on span "Property" at bounding box center [328, 567] width 63 height 21
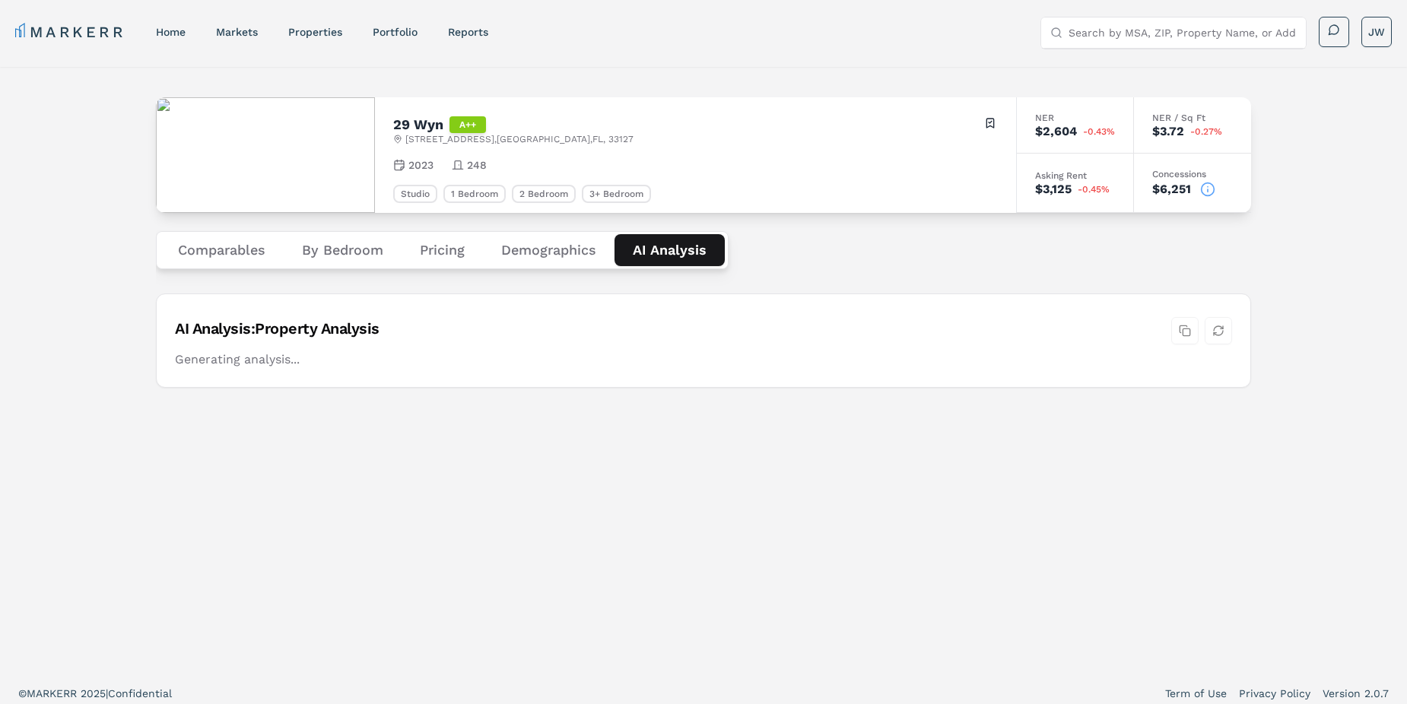
click at [655, 252] on Analysis "AI Analysis" at bounding box center [669, 250] width 110 height 32
